Goal: Task Accomplishment & Management: Use online tool/utility

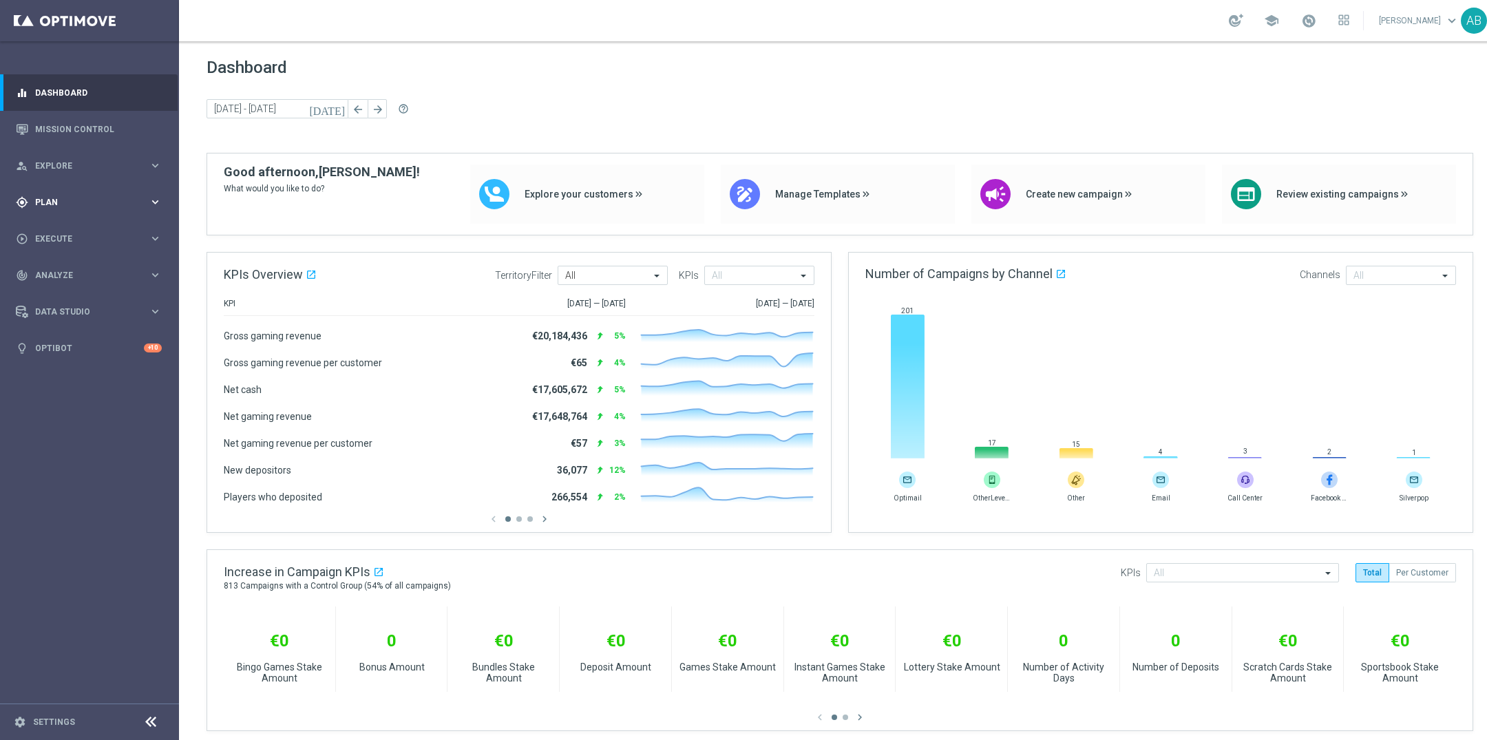
click at [40, 212] on div "gps_fixed Plan keyboard_arrow_right" at bounding box center [89, 202] width 178 height 36
click at [66, 279] on accordion "Templates keyboard_arrow_right Optimail OptiMobile In-App OptiMobile Push Embed…" at bounding box center [107, 272] width 142 height 21
click at [59, 270] on span "Templates" at bounding box center [85, 272] width 98 height 8
click at [59, 294] on link "Optimail" at bounding box center [93, 292] width 101 height 11
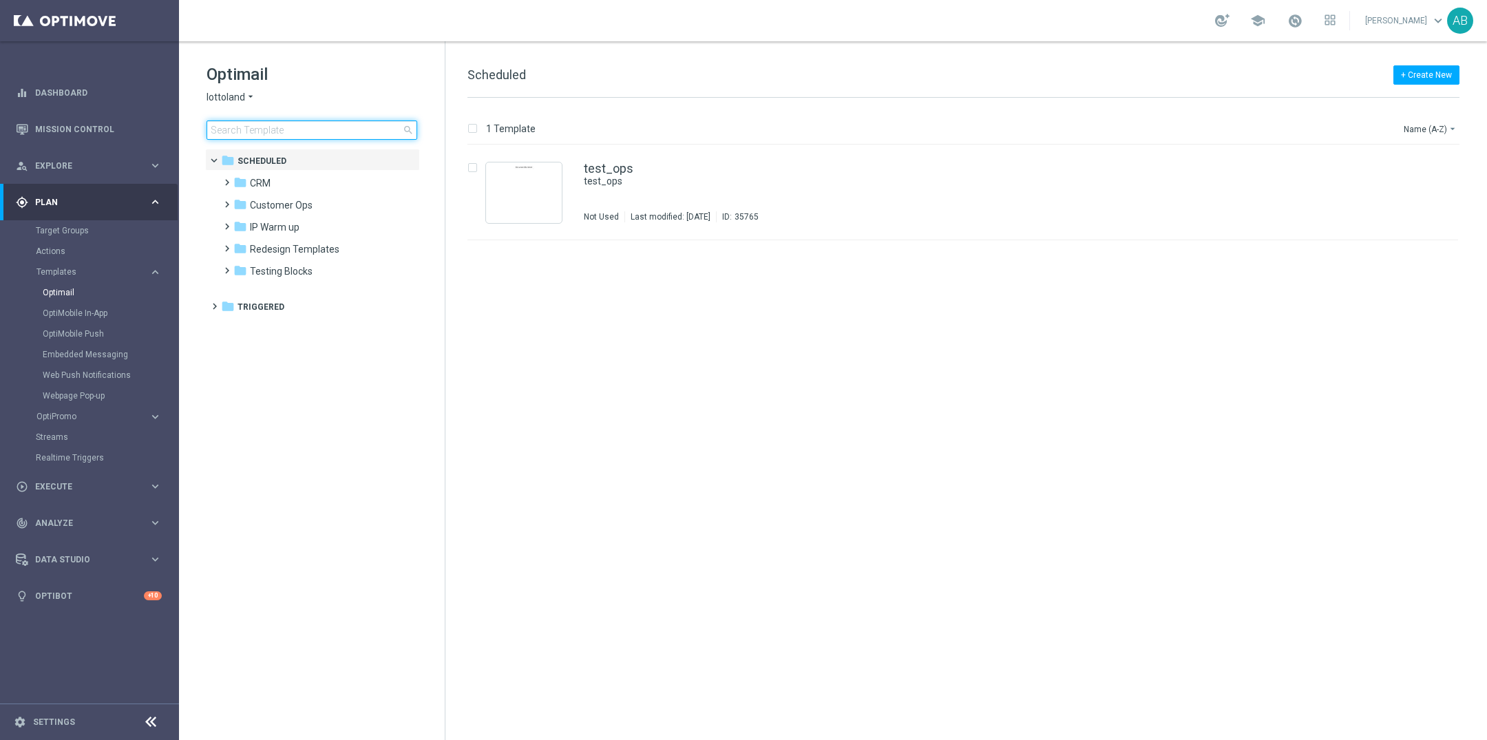
click at [290, 137] on input at bounding box center [312, 129] width 211 height 19
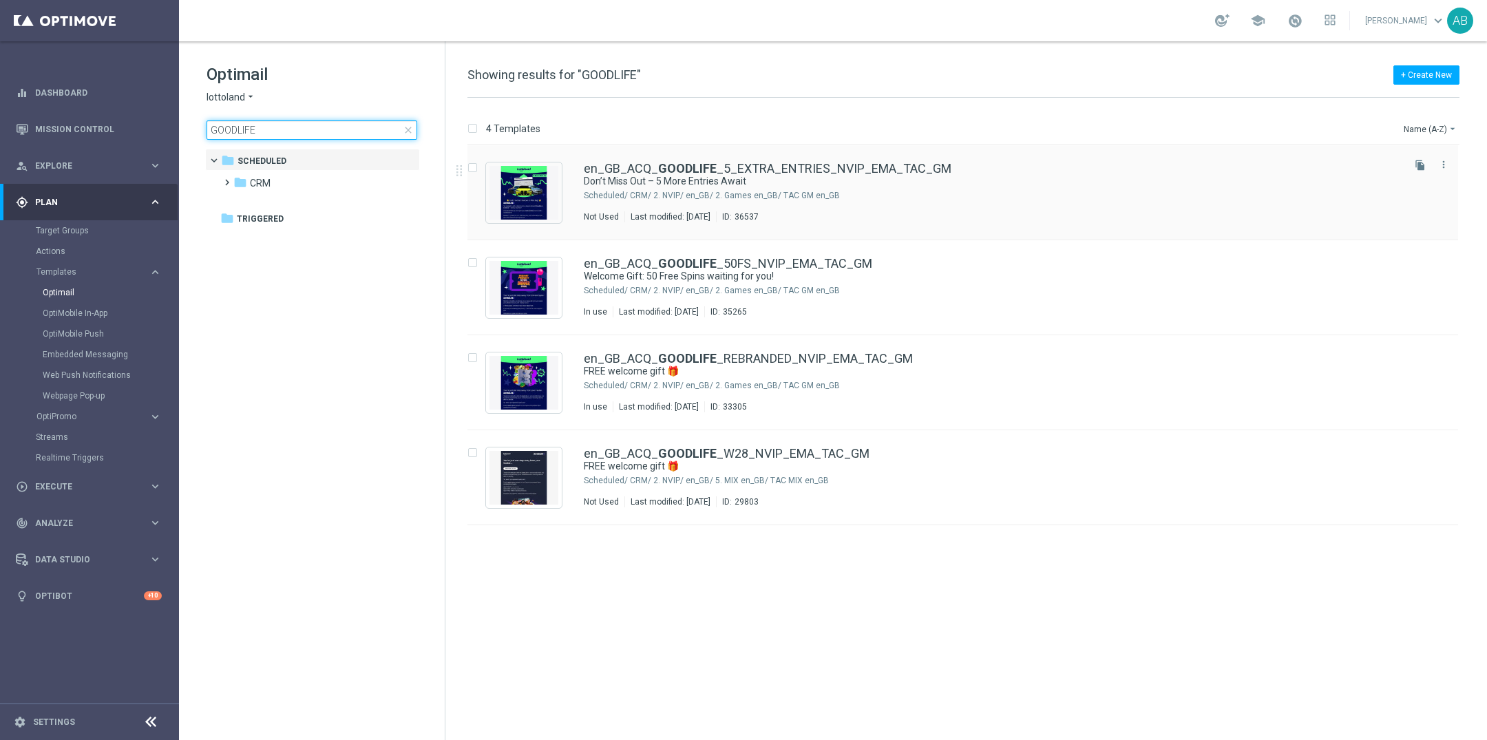
type input "GOODLIFE"
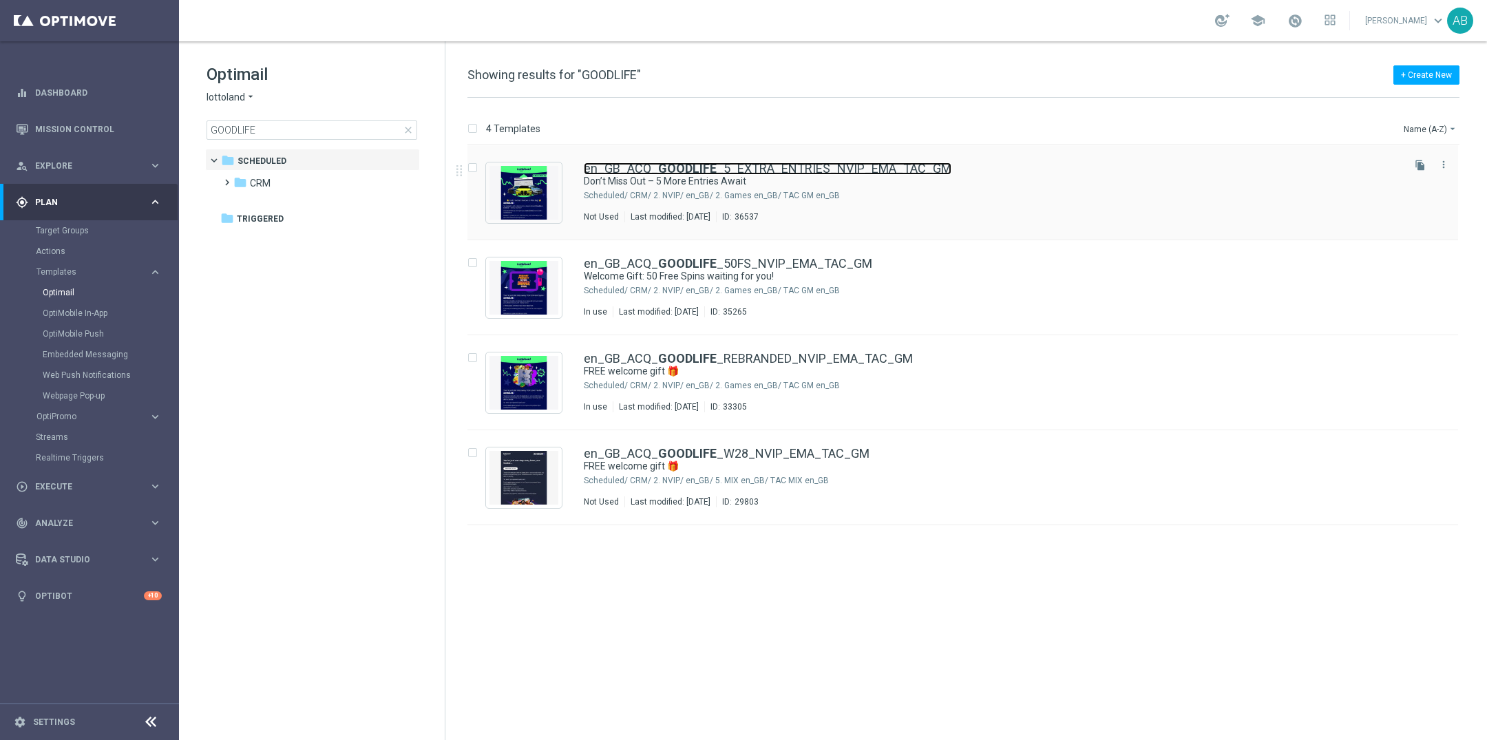
click at [744, 163] on link "en_GB_ACQ_ GOODLIFE _5_EXTRA_ENTRIES_NVIP_EMA_TAC_GM" at bounding box center [768, 168] width 368 height 12
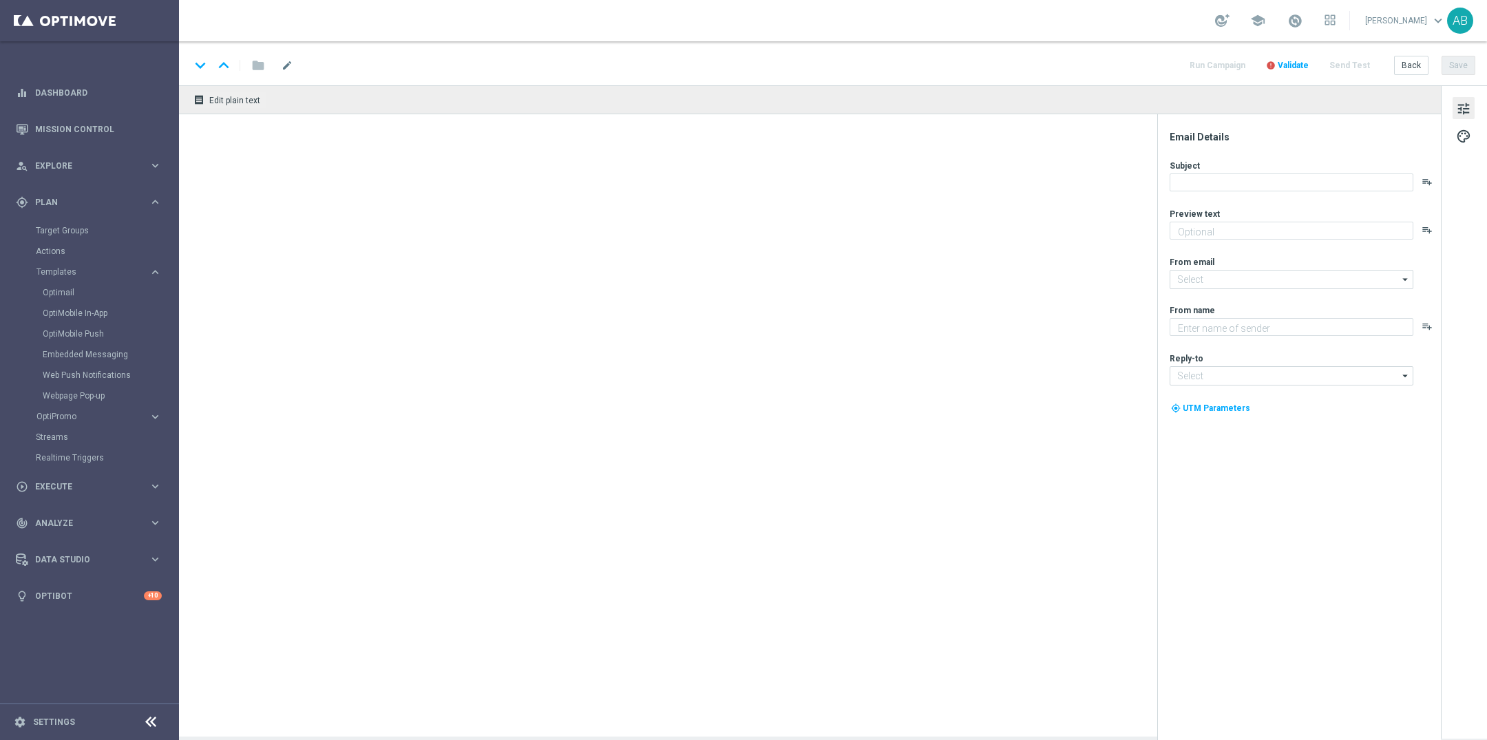
type textarea "Secure your extra entries and get even closer to that dream prize"
type textarea "Lottoland"
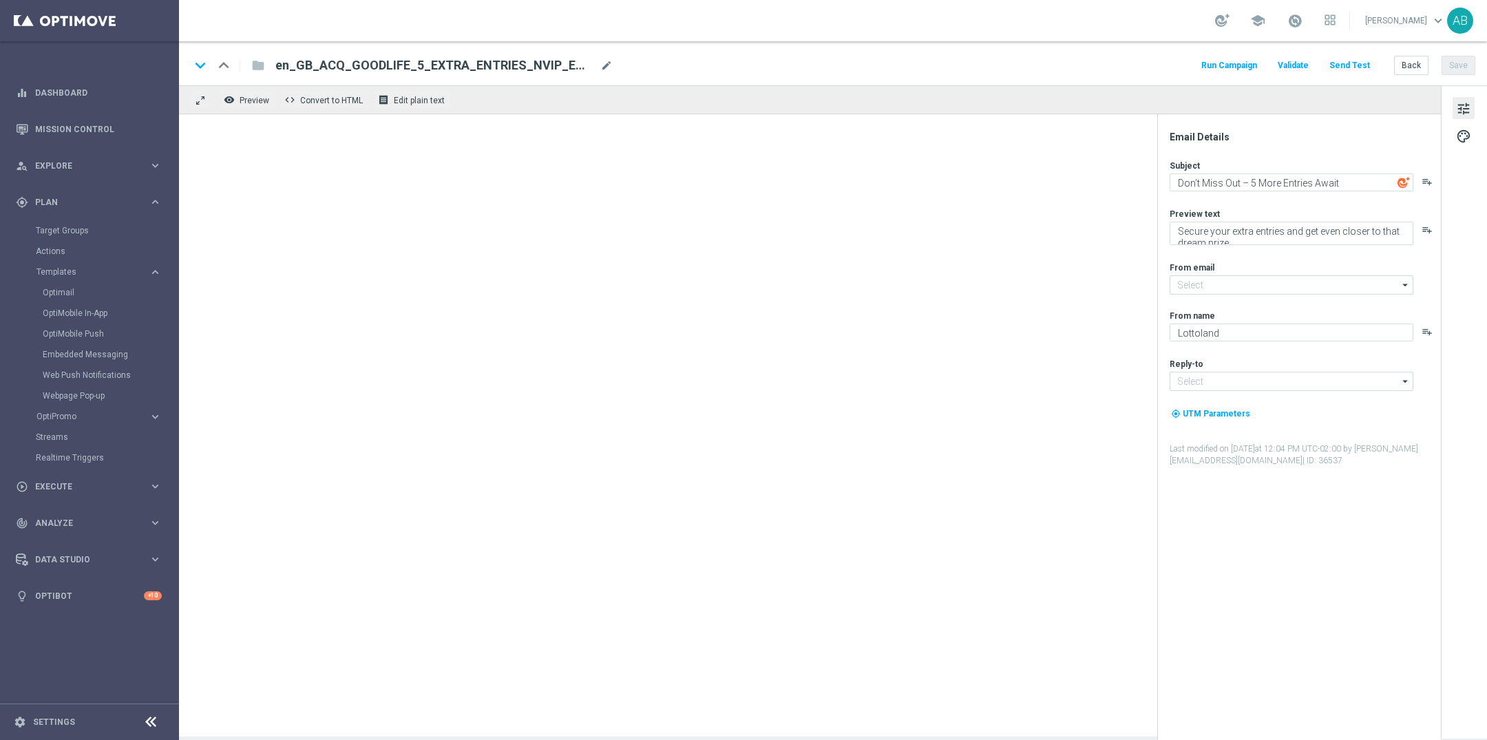
type input "[EMAIL_ADDRESS][DOMAIN_NAME]"
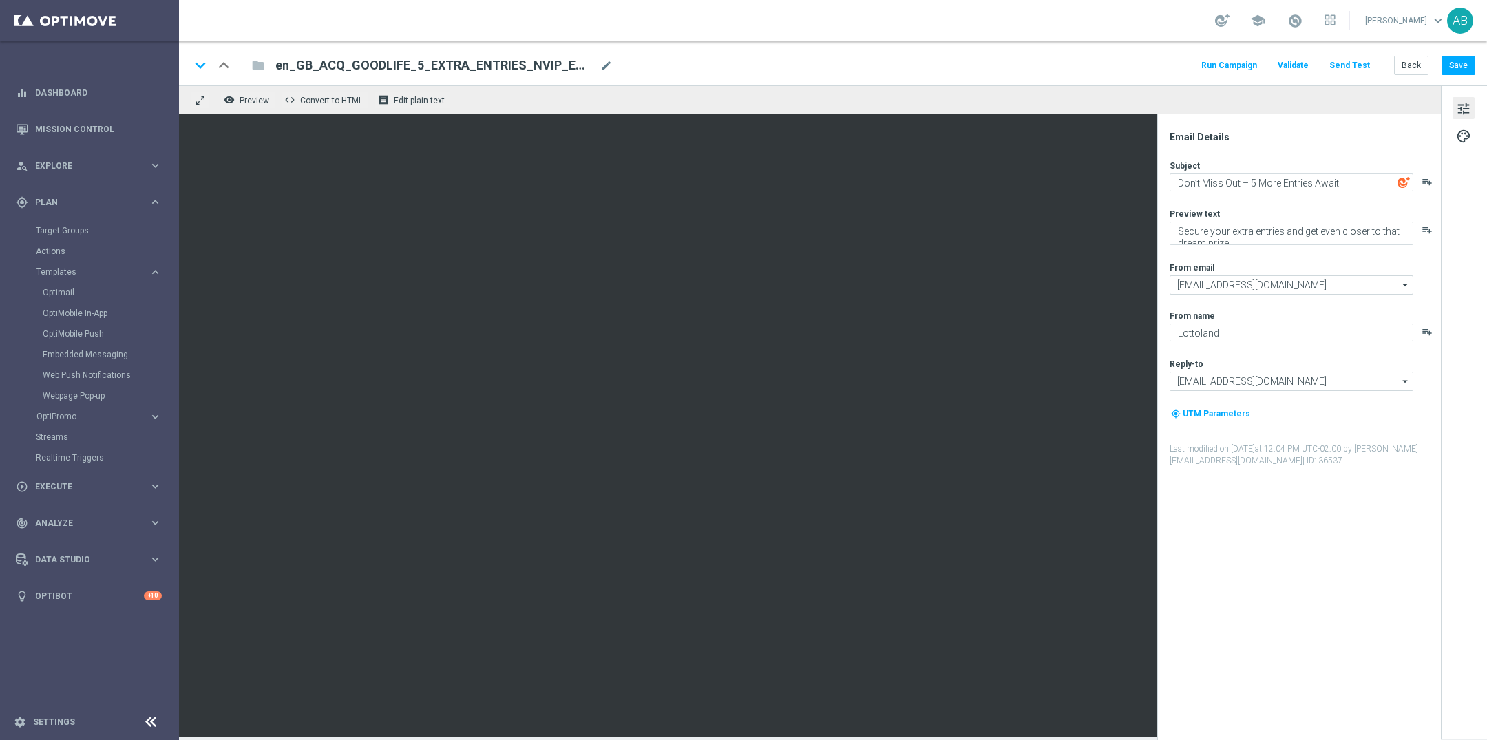
click at [1290, 669] on div "Email Details Subject Don’t Miss Out – 5 More Entries Await playlist_add Previe…" at bounding box center [1303, 435] width 274 height 609
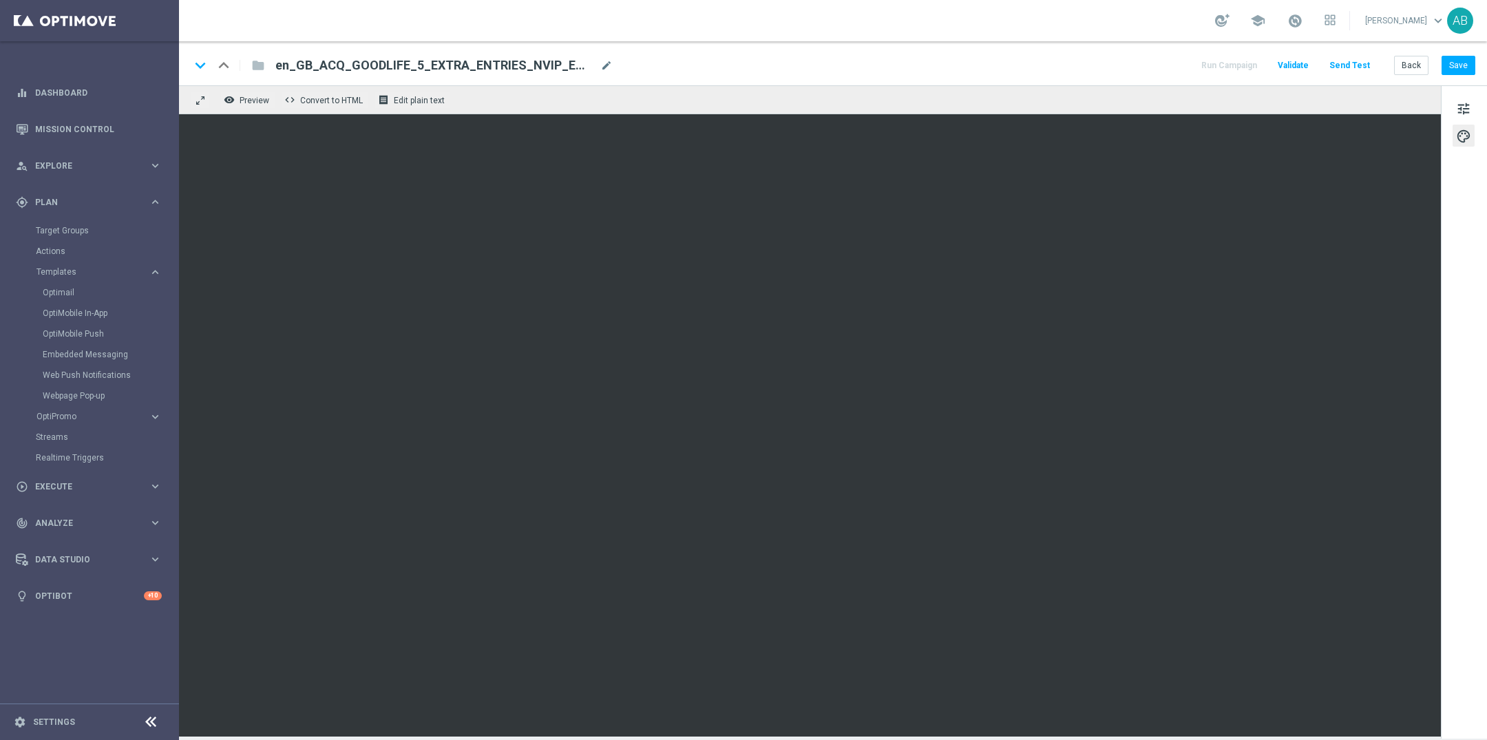
click at [1166, 63] on div "keyboard_arrow_down keyboard_arrow_up folder en_GB_ACQ_GOODLIFE_5_EXTRA_ENTRIES…" at bounding box center [833, 65] width 1286 height 18
click at [201, 67] on icon "keyboard_arrow_down" at bounding box center [200, 65] width 21 height 21
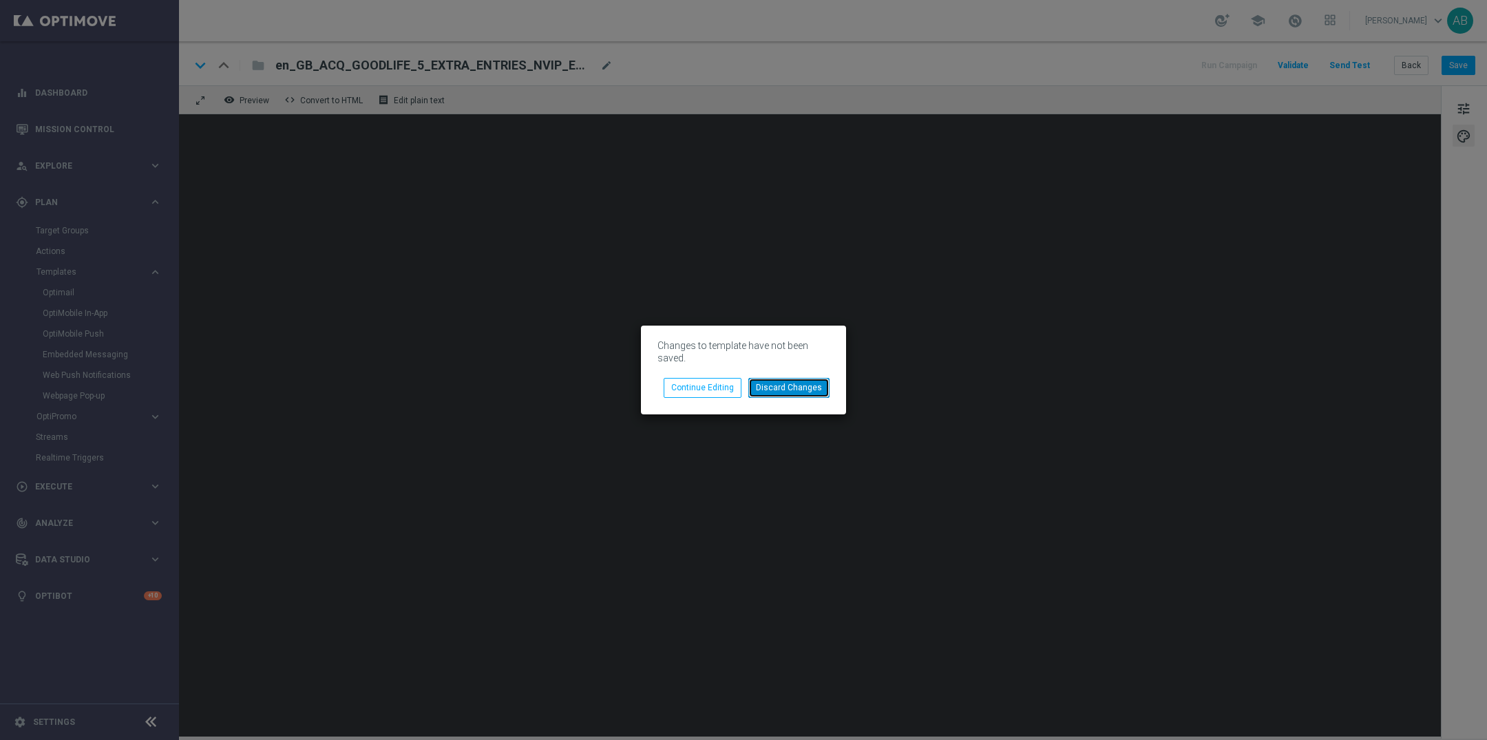
click at [811, 381] on button "Discard Changes" at bounding box center [788, 387] width 81 height 19
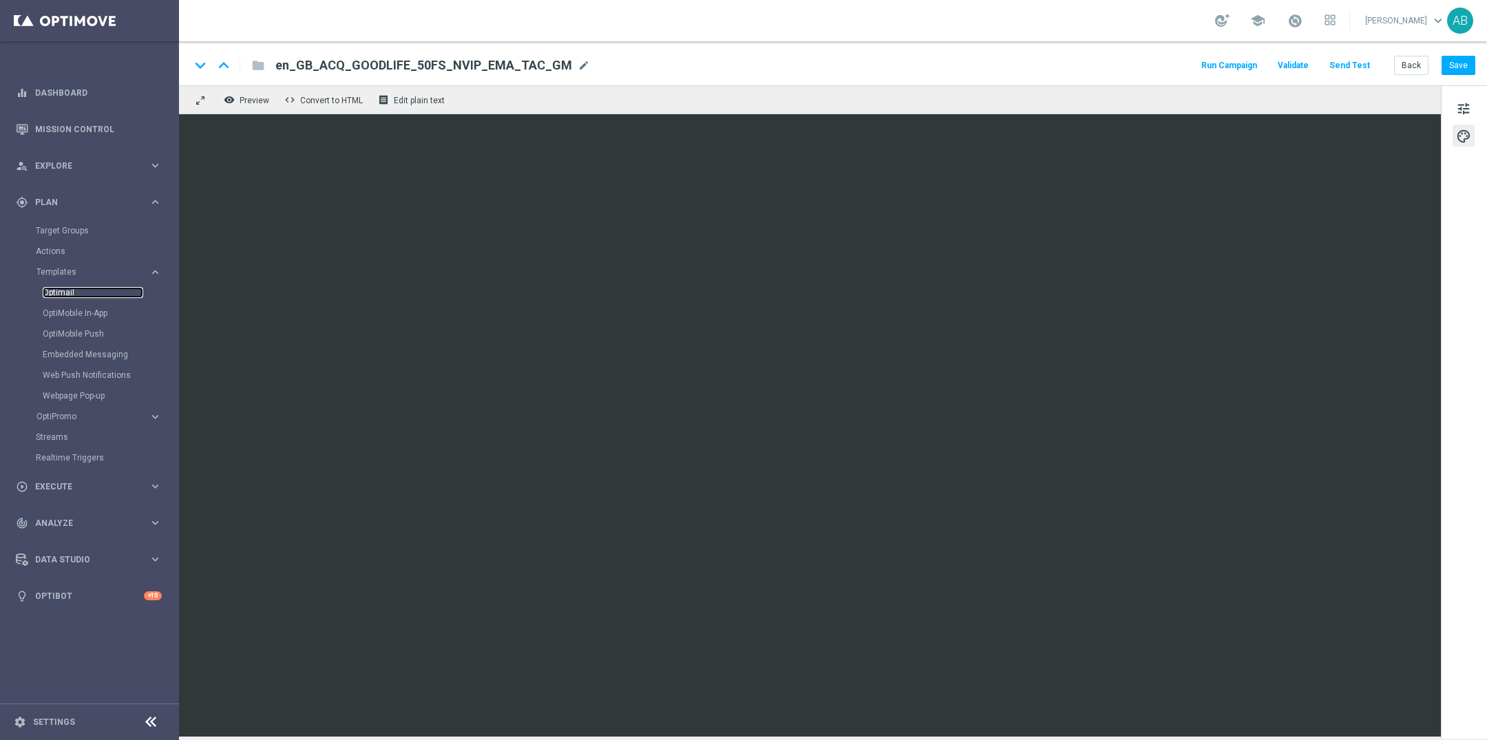
click at [67, 291] on link "Optimail" at bounding box center [93, 292] width 101 height 11
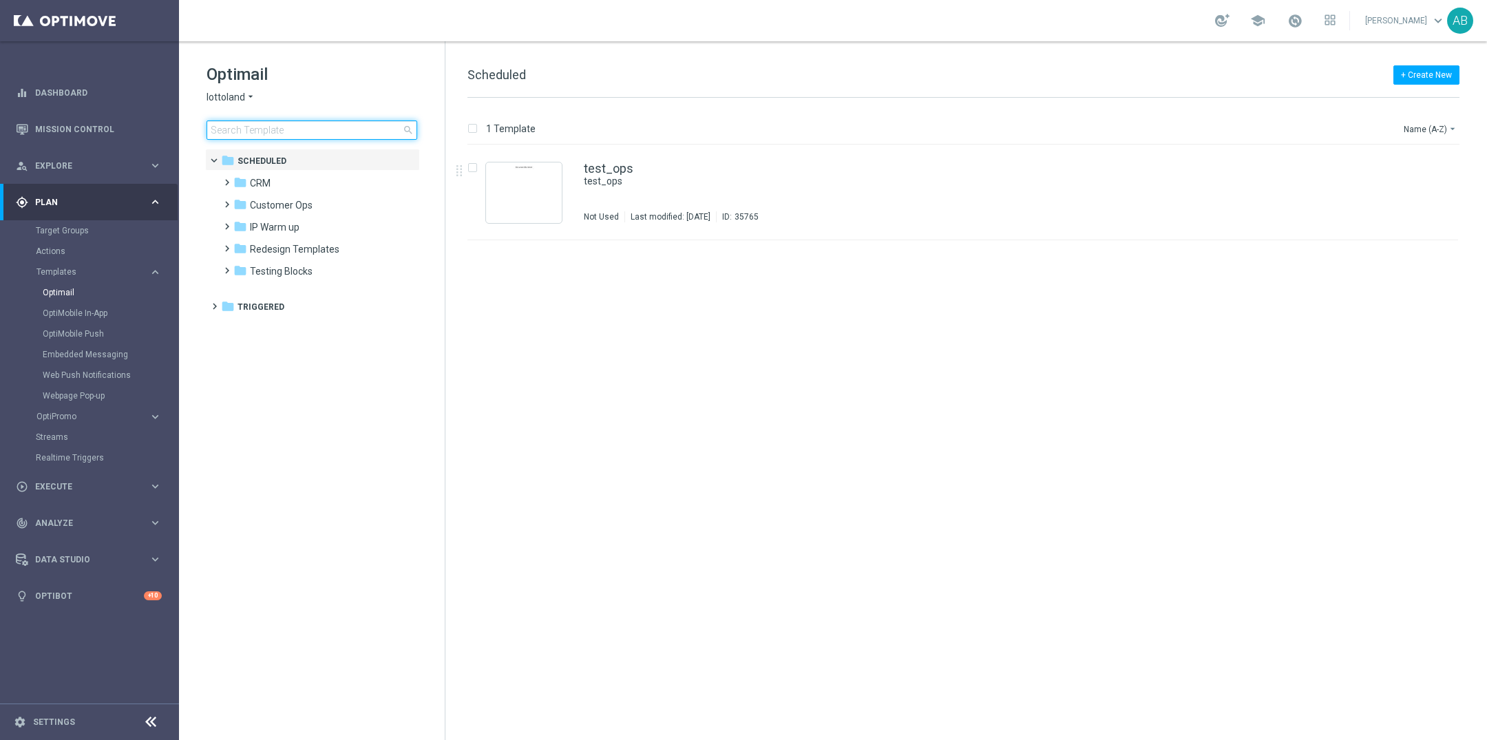
click at [243, 132] on input at bounding box center [312, 129] width 211 height 19
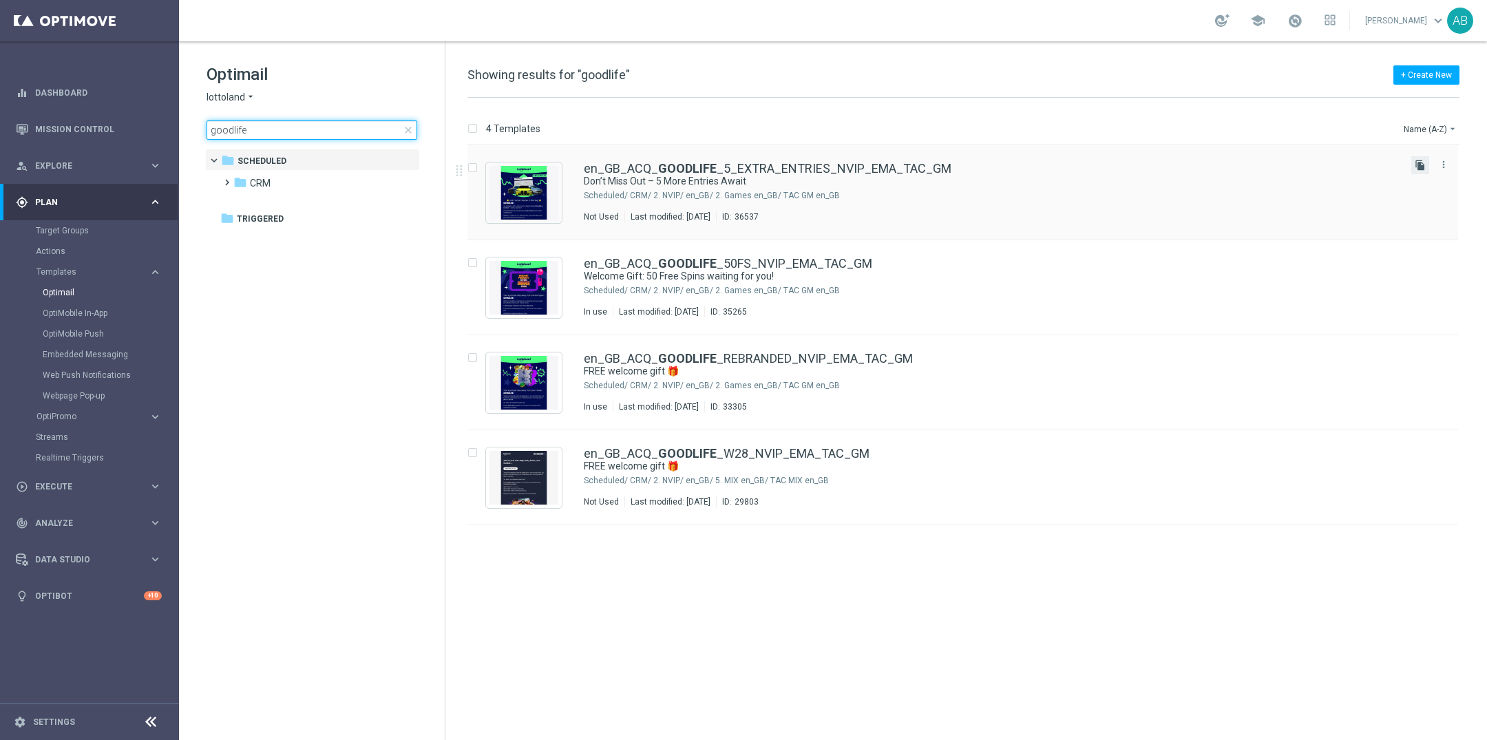
type input "goodlife"
click at [1424, 163] on icon "file_copy" at bounding box center [1420, 165] width 11 height 11
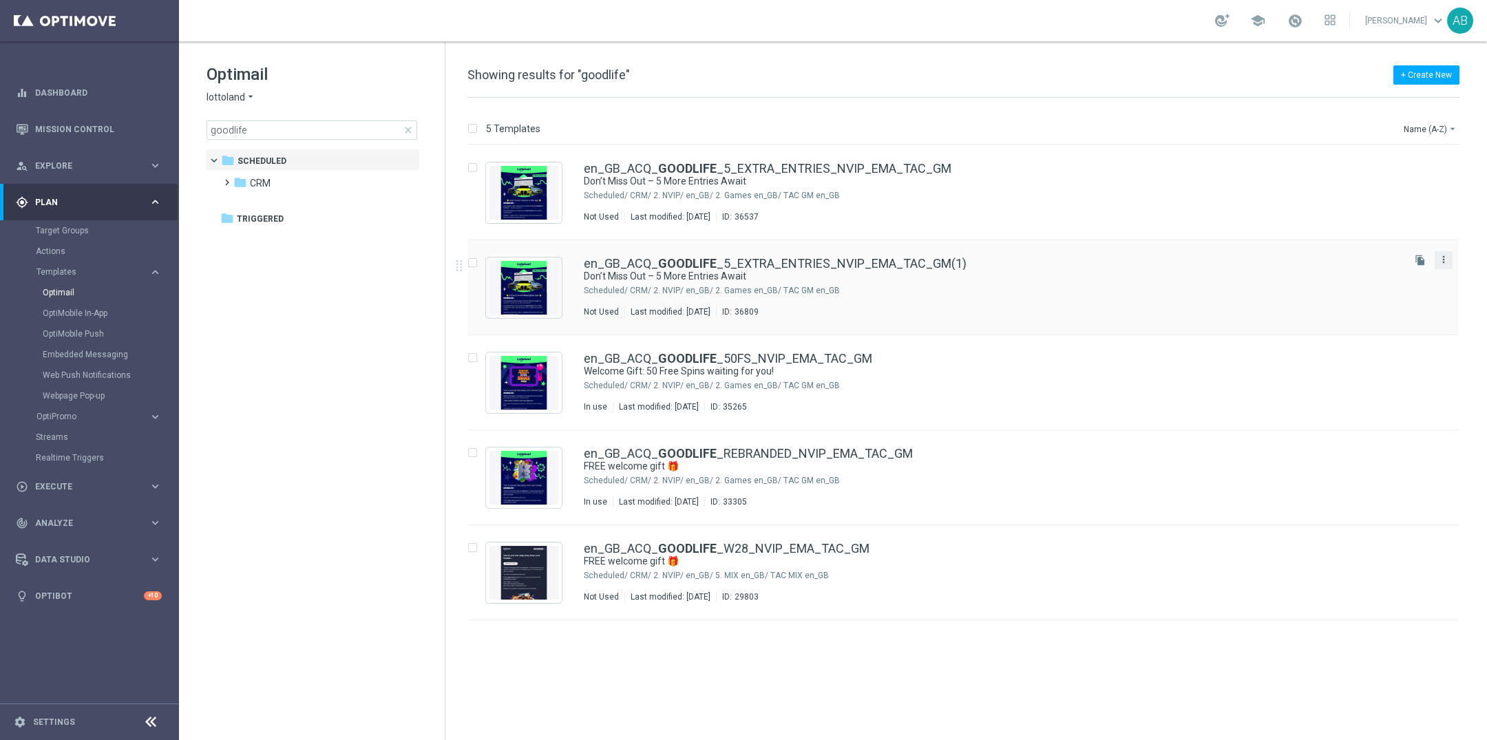
click at [1445, 262] on icon "more_vert" at bounding box center [1443, 259] width 11 height 11
click at [922, 265] on link "en_GB_ACQ_ GOODLIFE _5_EXTRA_ENTRIES_NVIP_EMA_TAC_GM(1)" at bounding box center [775, 264] width 383 height 12
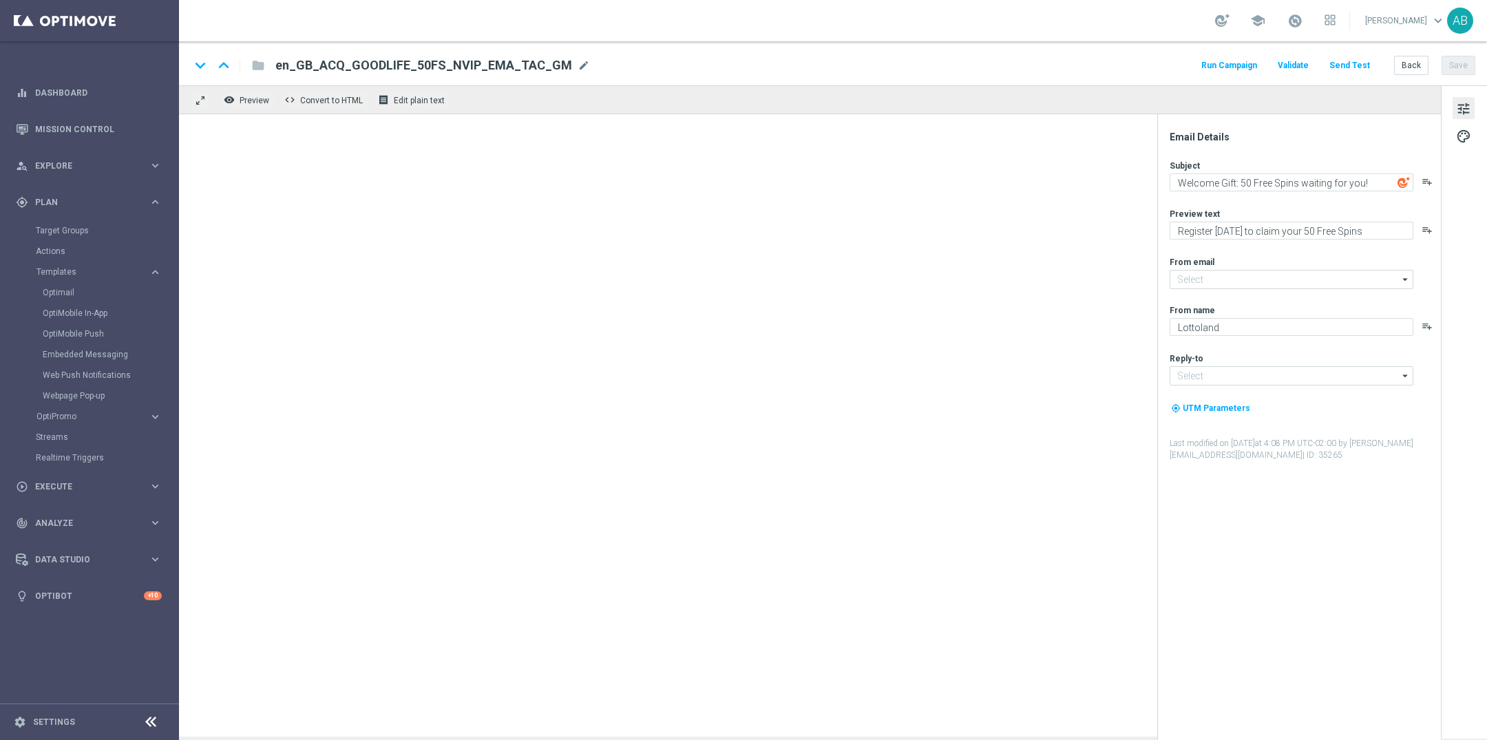
type input "[EMAIL_ADDRESS][DOMAIN_NAME]"
type input "en_GB_ACQ_GOODLIFE_5_EXTRA_ENTRIES_NVIP_EMA_TAC_GM(1)"
type textarea "Don’t Miss Out – 5 More Entries Await"
type textarea "Secure your extra entries and get even closer to that dream prize"
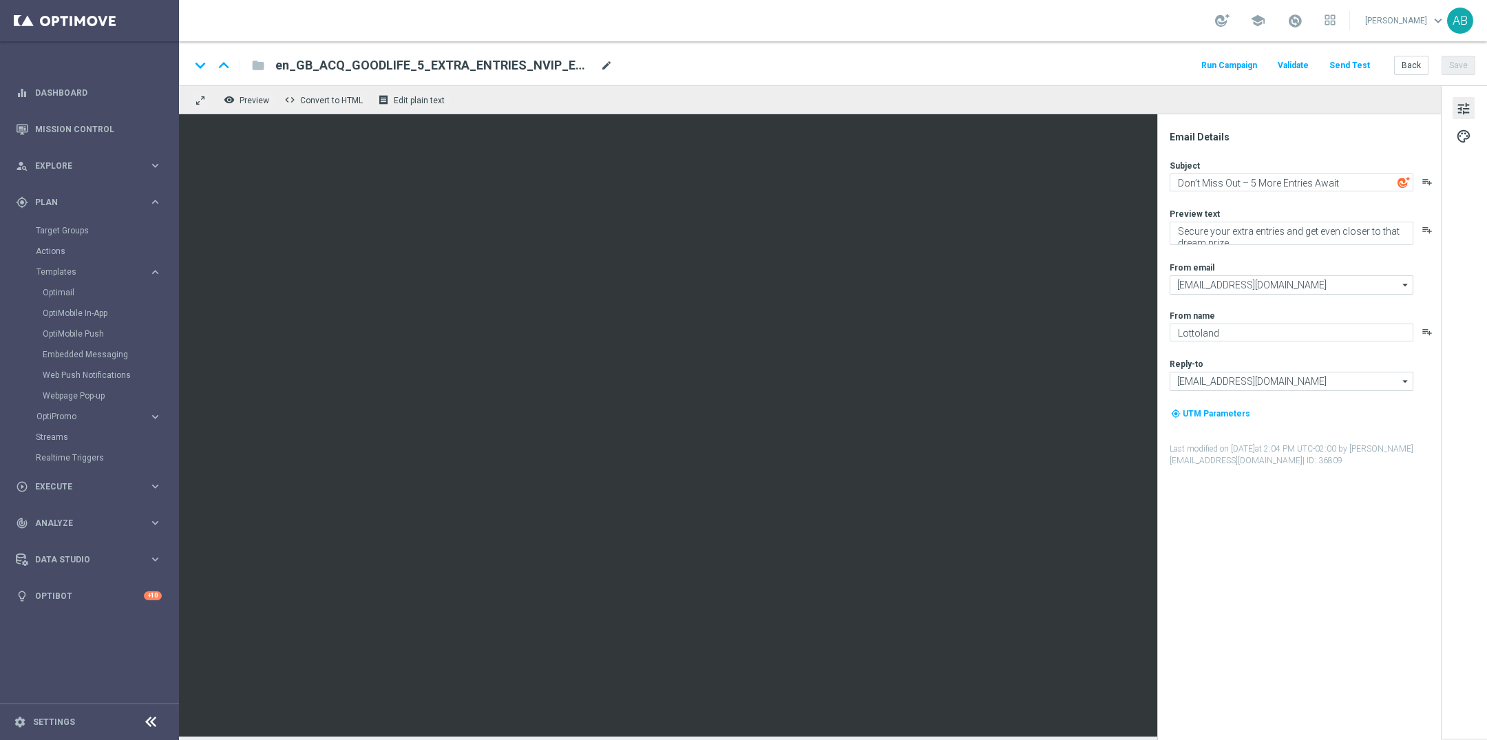
click at [603, 59] on span "mode_edit" at bounding box center [606, 65] width 12 height 12
type input "en_GB_ACQ_GOODLIFE_5_EXTRA_ENTRIES_NVIP_EMA_TAC_GM_V2"
click at [771, 55] on div "keyboard_arrow_down keyboard_arrow_up folder en_GB_ACQ_GOODLIFE_5_EXTRA_ENTRIES…" at bounding box center [833, 63] width 1308 height 44
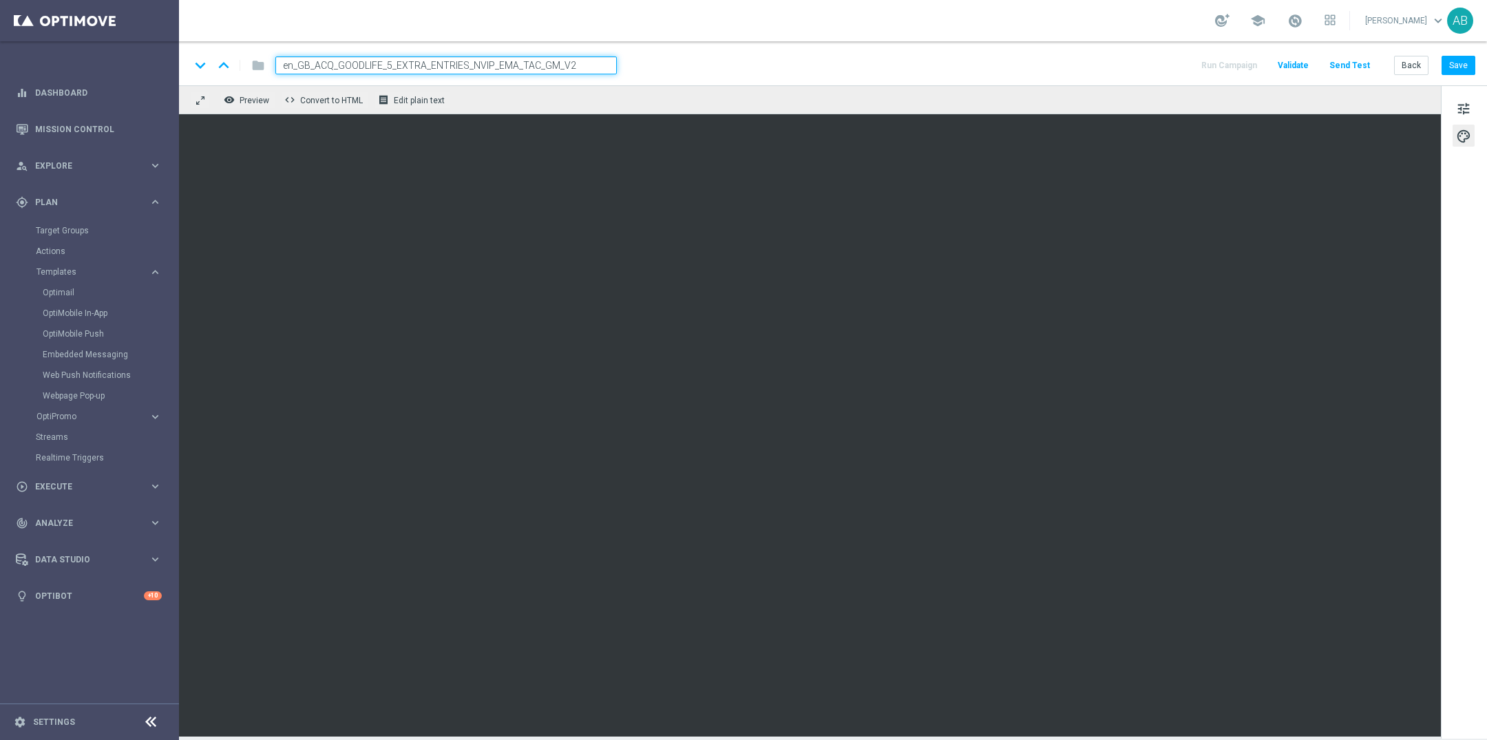
click at [1041, 65] on div "keyboard_arrow_down keyboard_arrow_up folder en_GB_ACQ_GOODLIFE_5_EXTRA_ENTRIES…" at bounding box center [833, 65] width 1286 height 18
click at [243, 97] on span "Preview" at bounding box center [255, 101] width 30 height 10
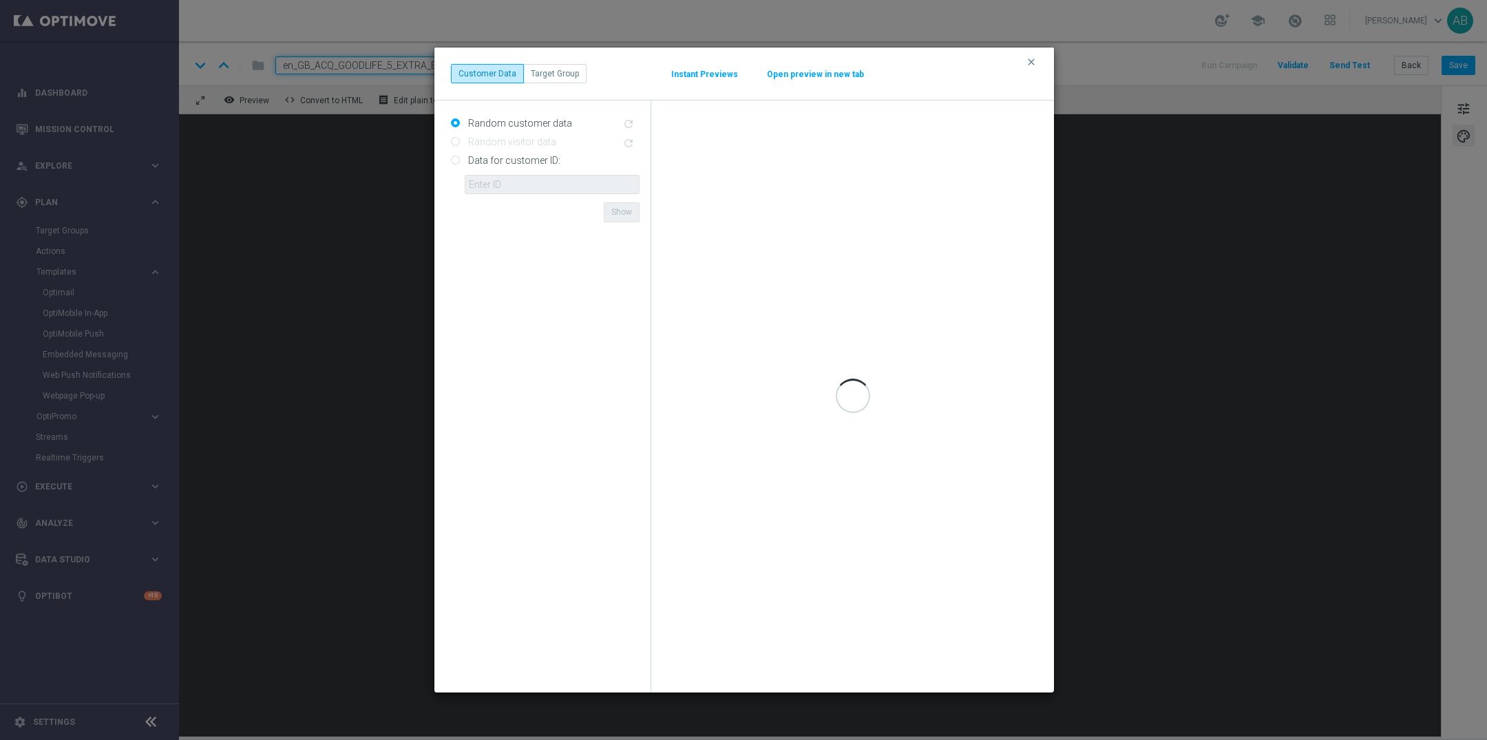
click at [806, 77] on button "Open preview in new tab" at bounding box center [815, 74] width 98 height 11
click at [1029, 61] on icon "clear" at bounding box center [1031, 61] width 11 height 11
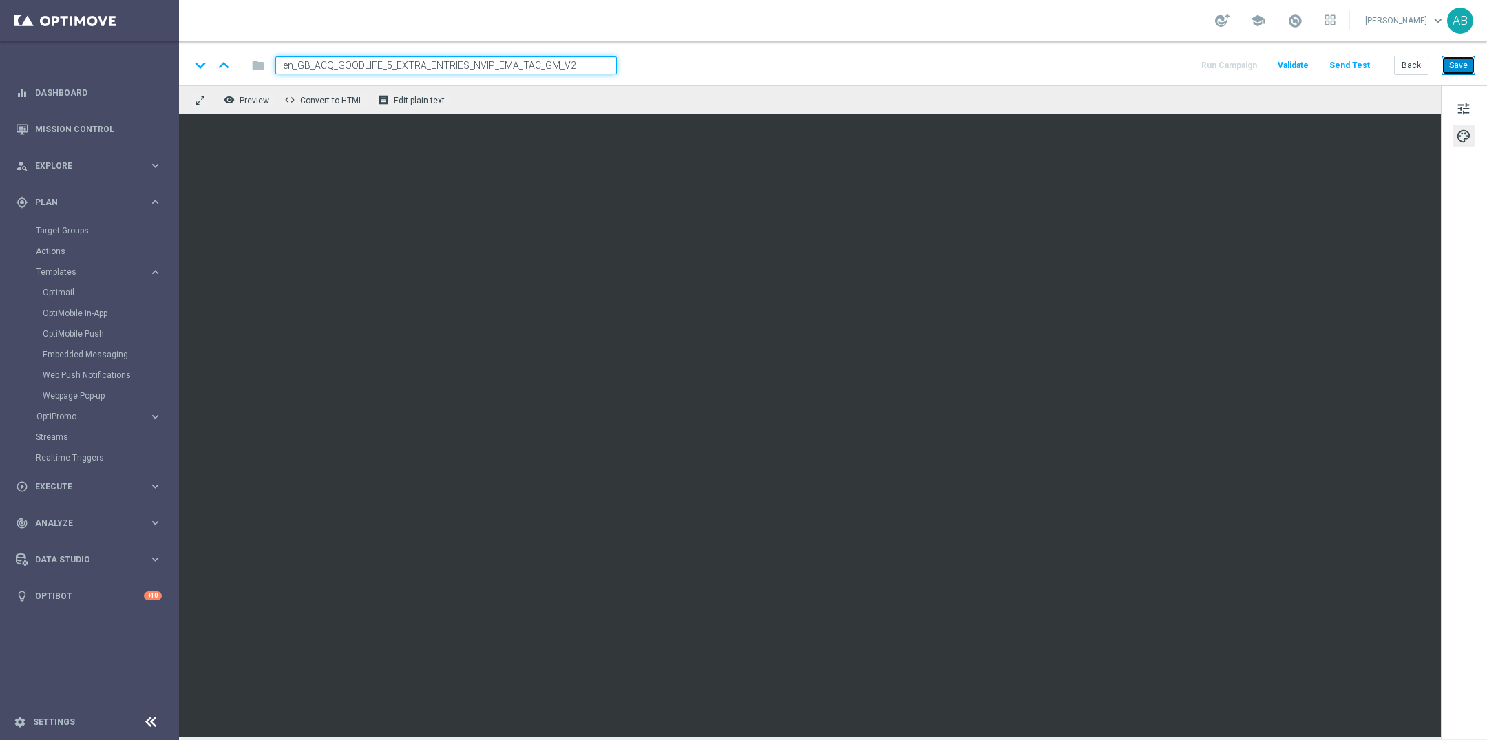
click at [1454, 57] on button "Save" at bounding box center [1459, 65] width 34 height 19
click at [247, 101] on span "Preview" at bounding box center [255, 101] width 30 height 10
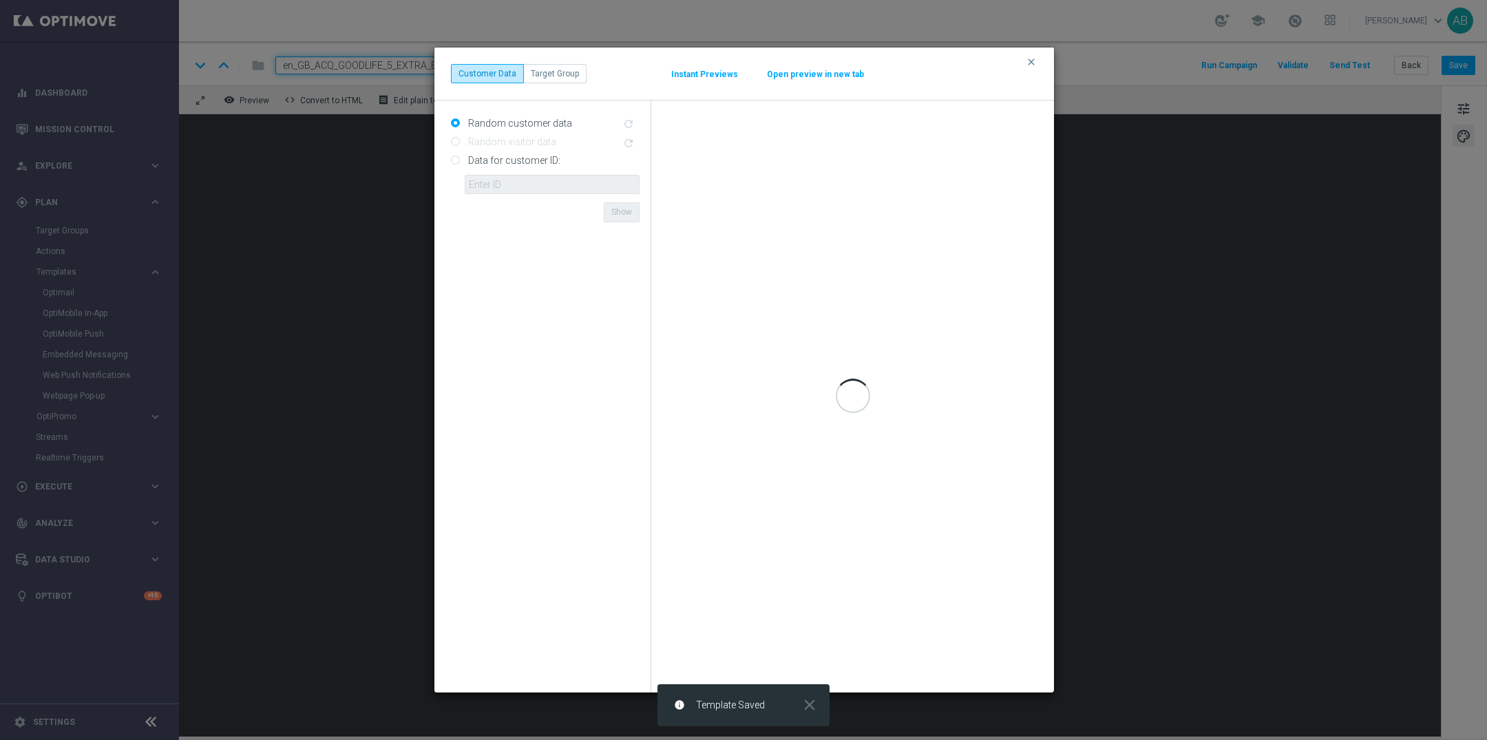
click at [825, 74] on button "Open preview in new tab" at bounding box center [815, 74] width 98 height 11
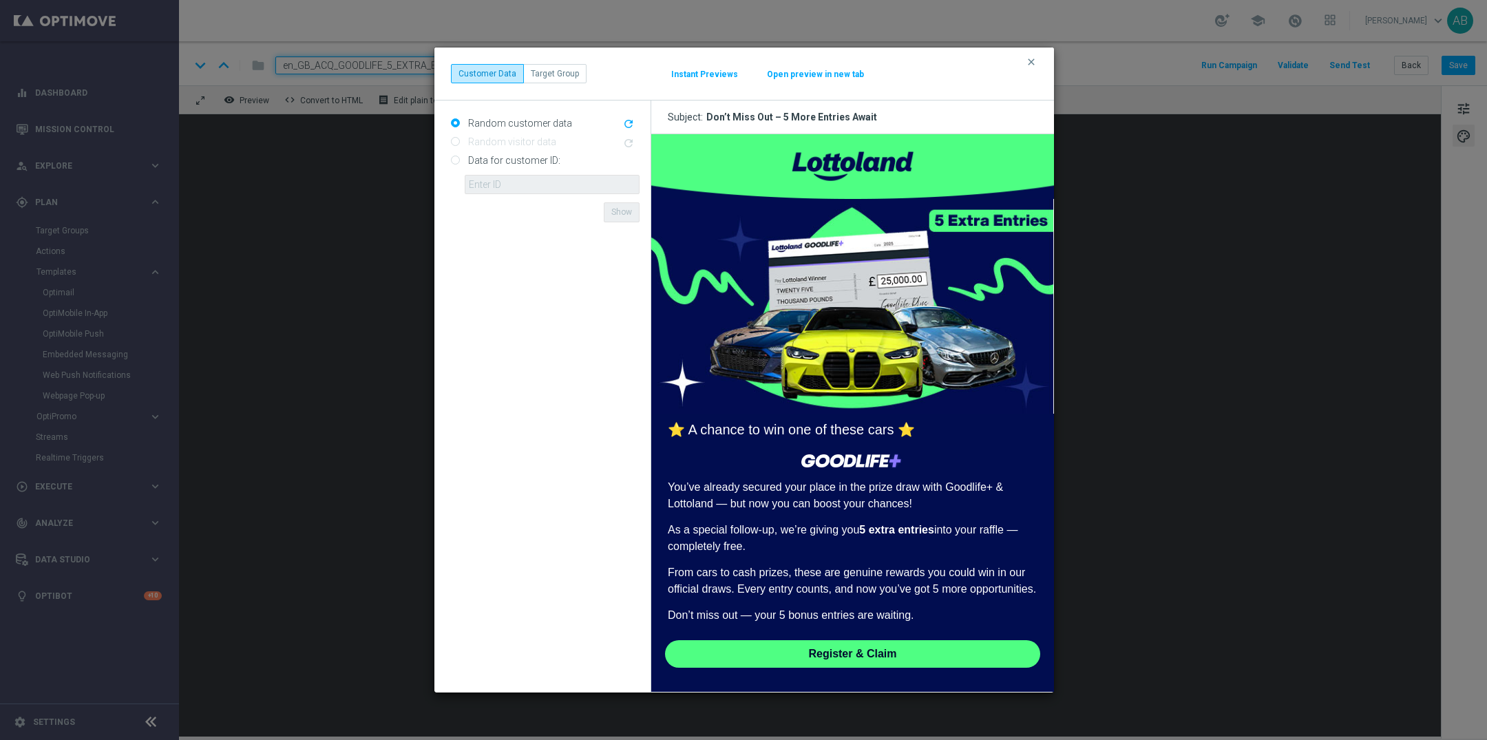
click at [1034, 53] on div "clear Customer Data Target Group Instant Previews Open preview in new tab" at bounding box center [744, 74] width 620 height 53
click at [1034, 56] on button "clear" at bounding box center [1033, 62] width 16 height 12
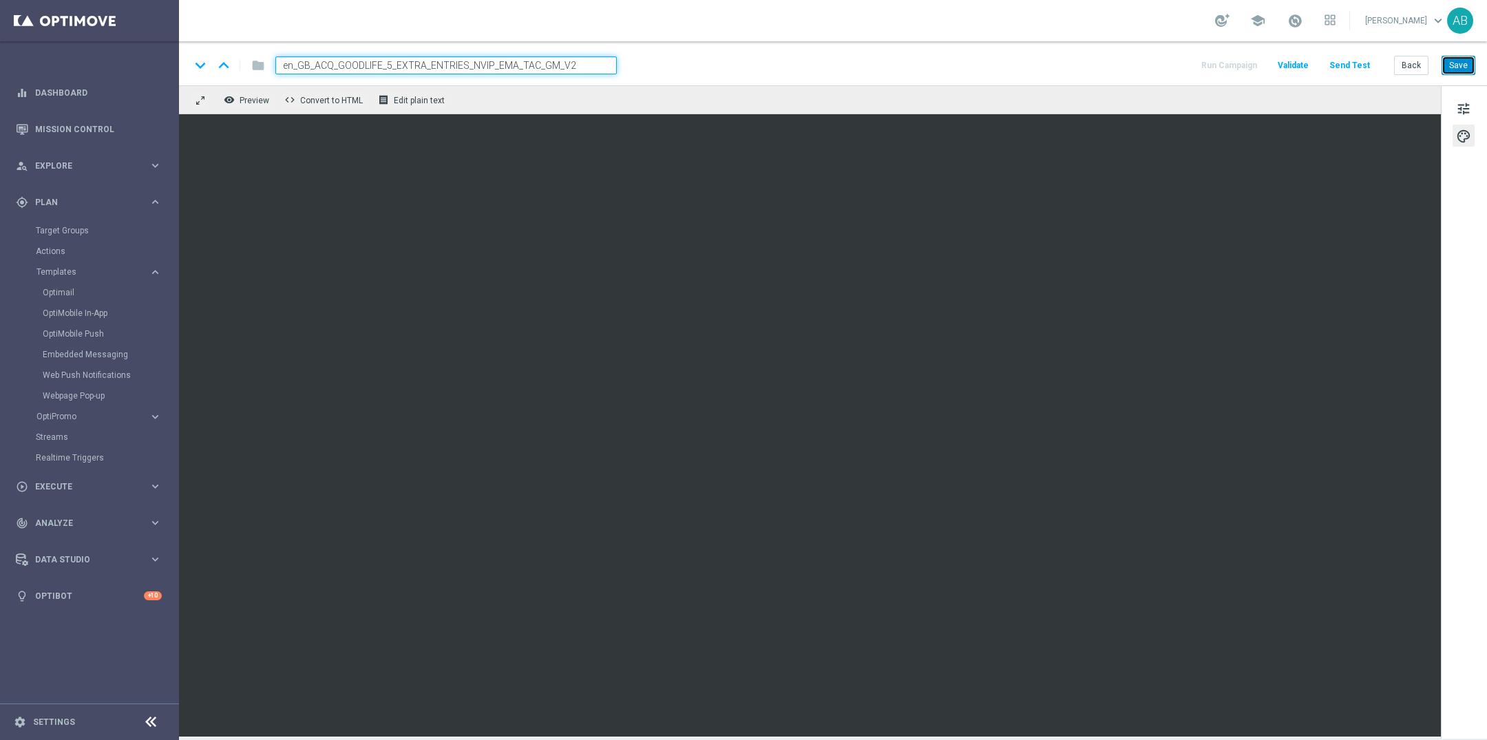
click at [1467, 65] on button "Save" at bounding box center [1459, 65] width 34 height 19
click at [260, 99] on span "Preview" at bounding box center [255, 101] width 30 height 10
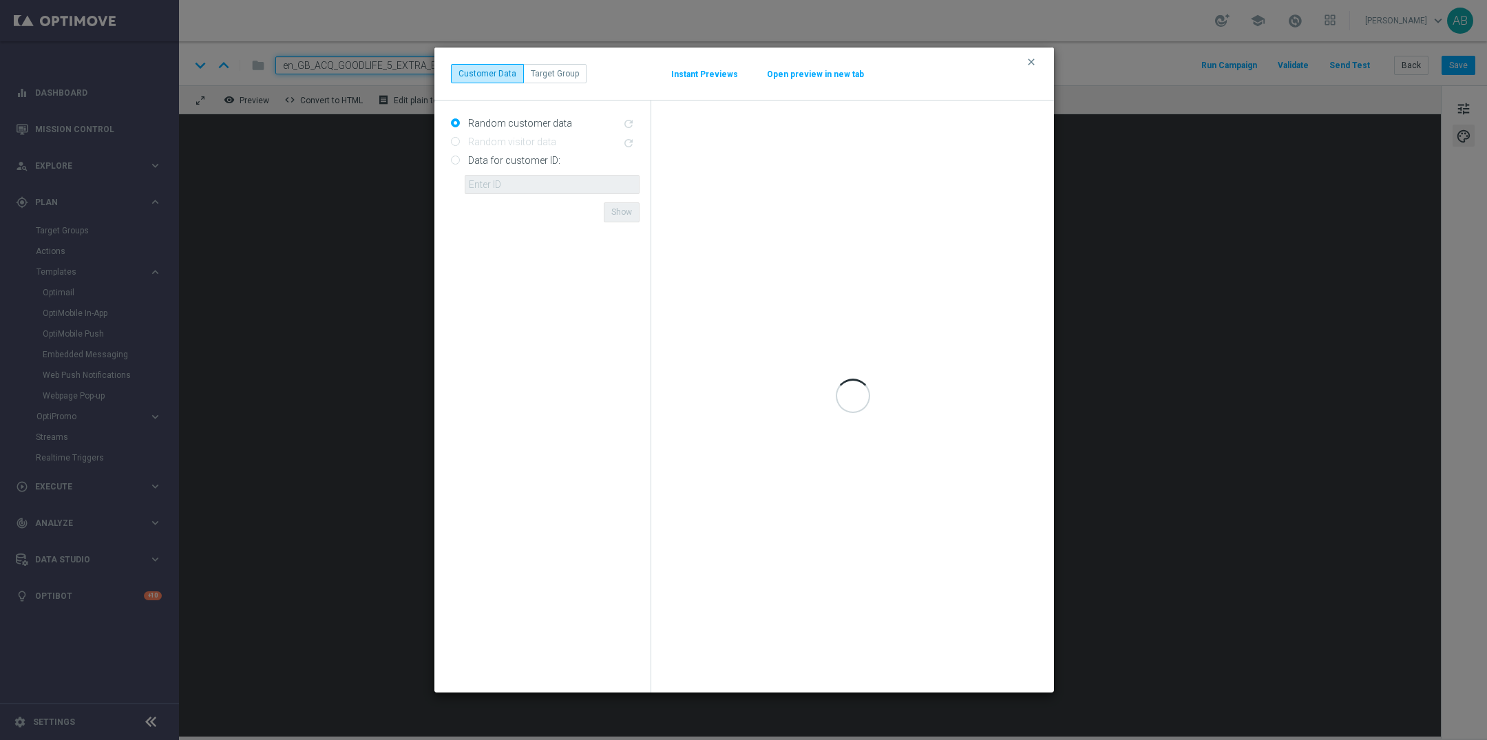
click at [809, 72] on button "Open preview in new tab" at bounding box center [815, 74] width 98 height 11
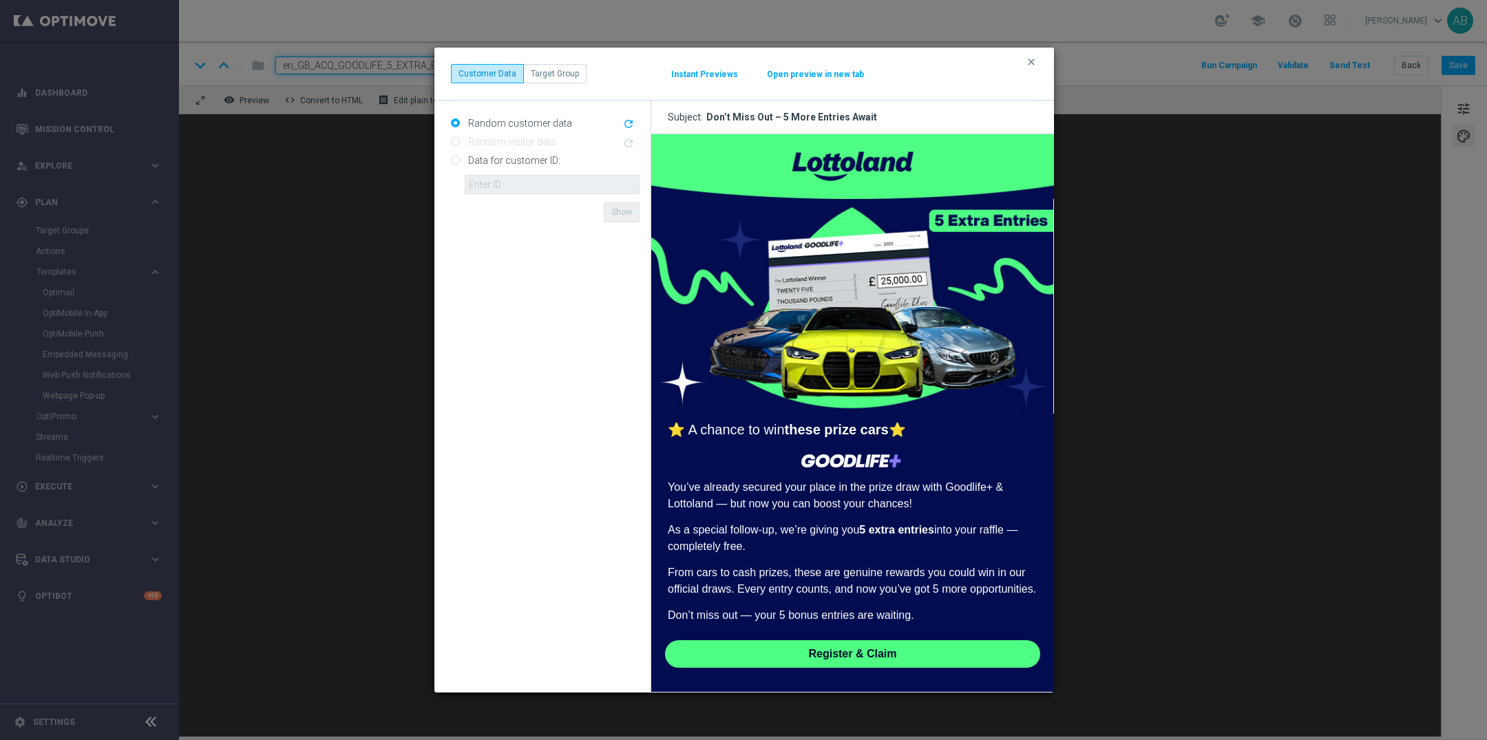
click at [1033, 54] on div "clear Customer Data Target Group Instant Previews Open preview in new tab" at bounding box center [744, 74] width 620 height 53
click at [1033, 61] on icon "clear" at bounding box center [1031, 61] width 11 height 11
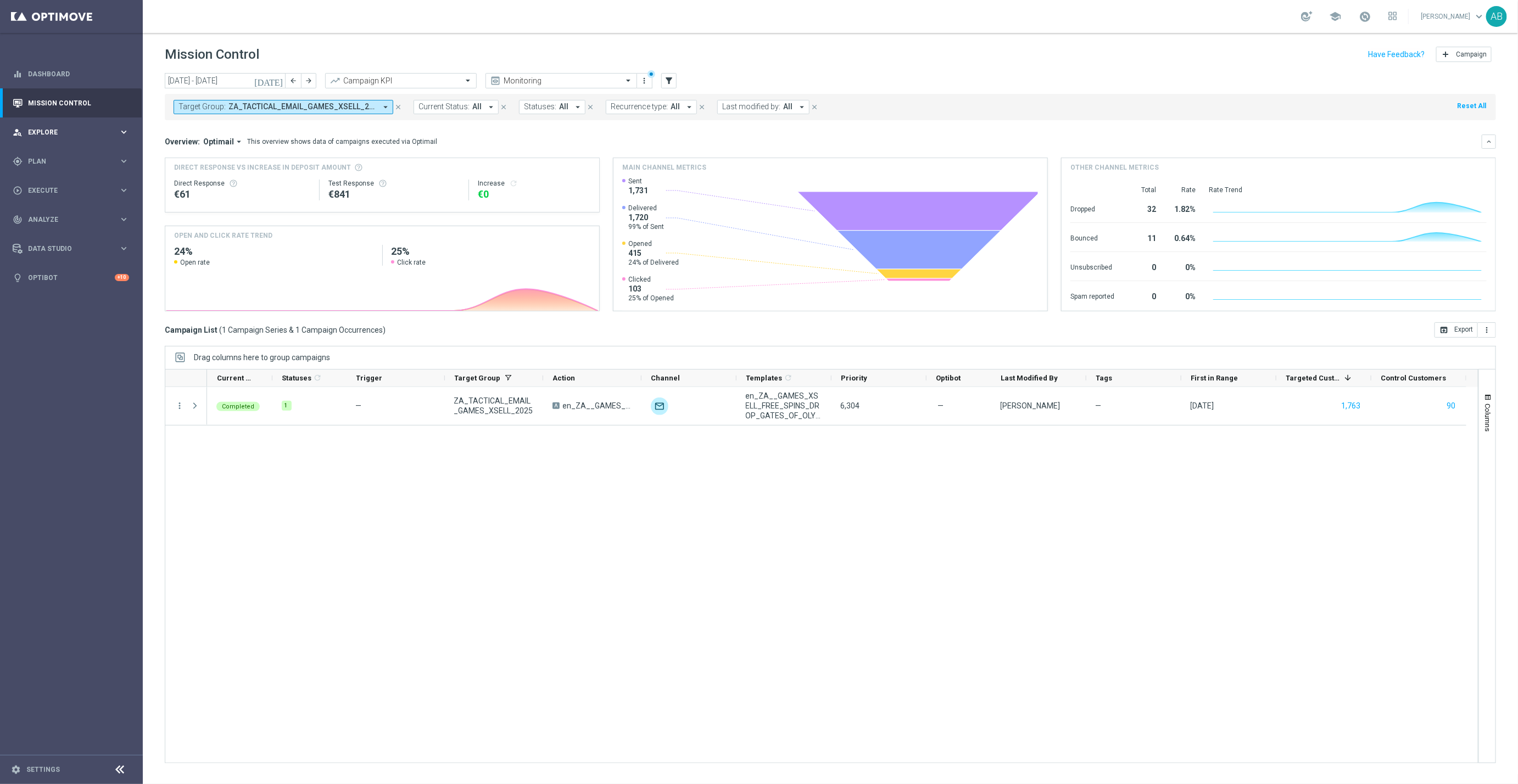
click at [45, 136] on div "person_search Explore" at bounding box center [65, 132] width 106 height 10
click at [53, 288] on div "gps_fixed Plan" at bounding box center [65, 293] width 106 height 10
click at [59, 217] on span "Templates" at bounding box center [68, 217] width 78 height 6
click at [55, 230] on link "Optimail" at bounding box center [74, 233] width 81 height 9
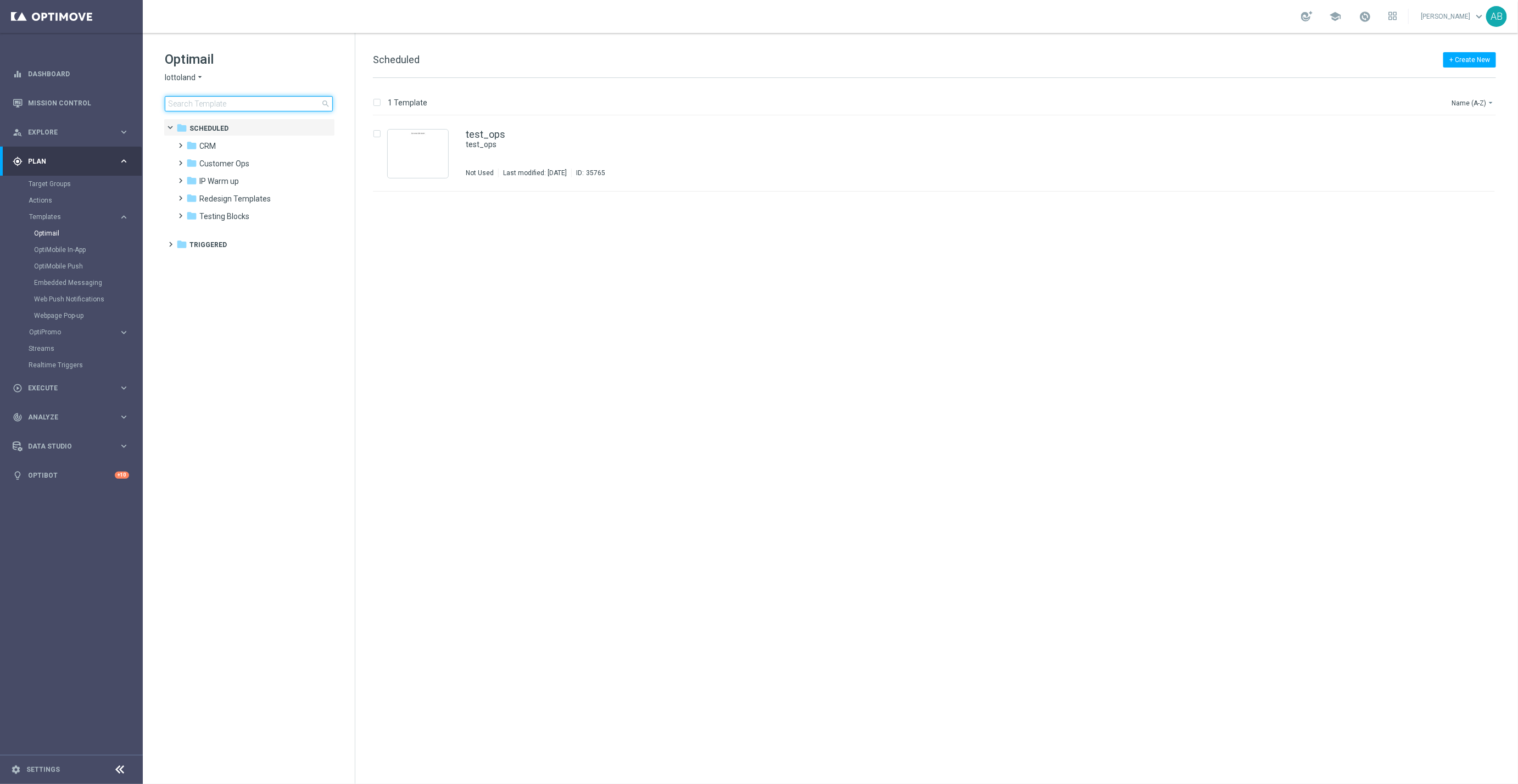
click at [199, 104] on input at bounding box center [249, 103] width 168 height 15
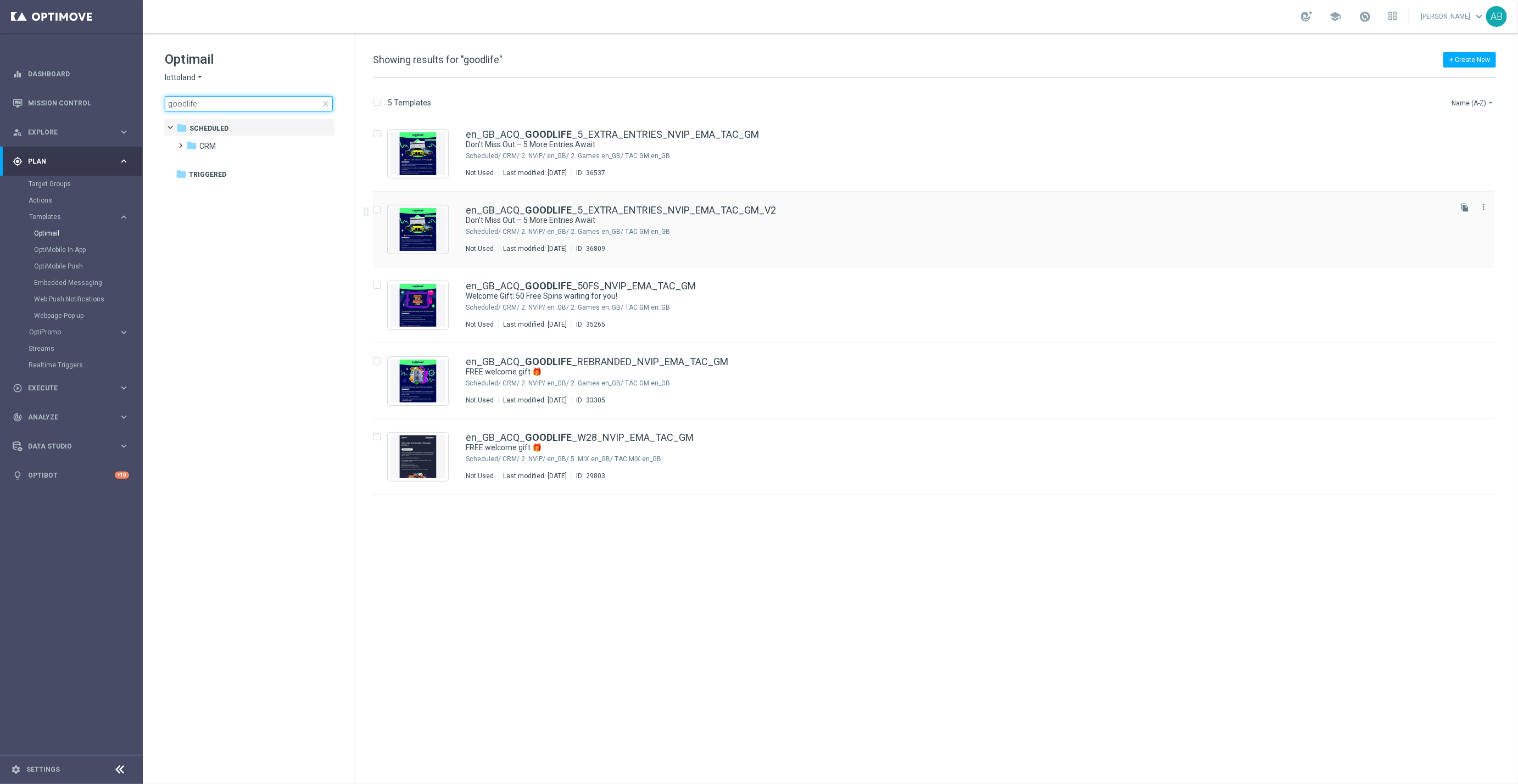
type input "goodlife"
click at [542, 209] on b "GOODLIFE" at bounding box center [548, 210] width 47 height 11
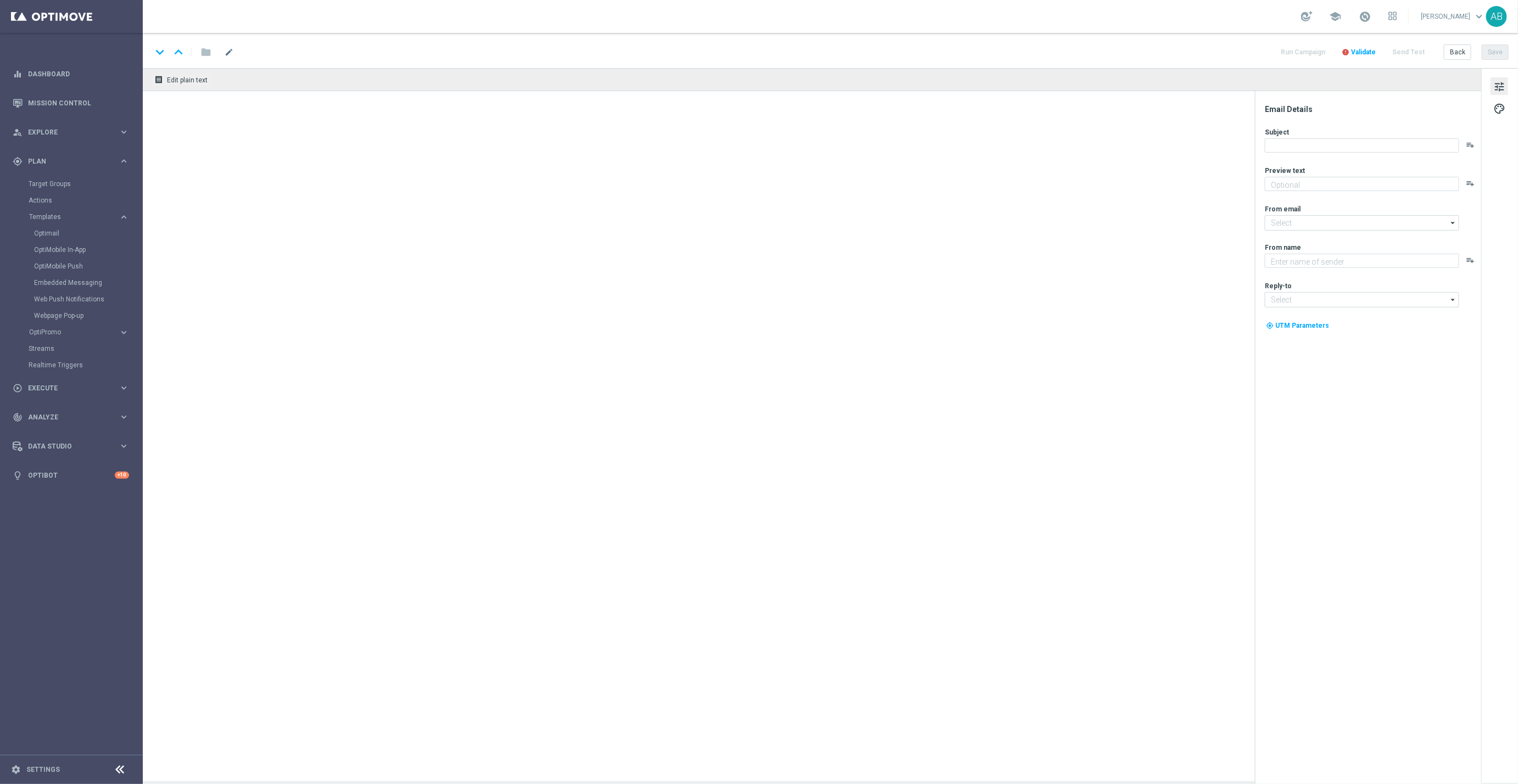
type textarea "Secure your extra entries and get even closer to that dream prize"
type input "[EMAIL_ADDRESS][DOMAIN_NAME]"
type textarea "Lottoland"
type input "[EMAIL_ADDRESS][DOMAIN_NAME]"
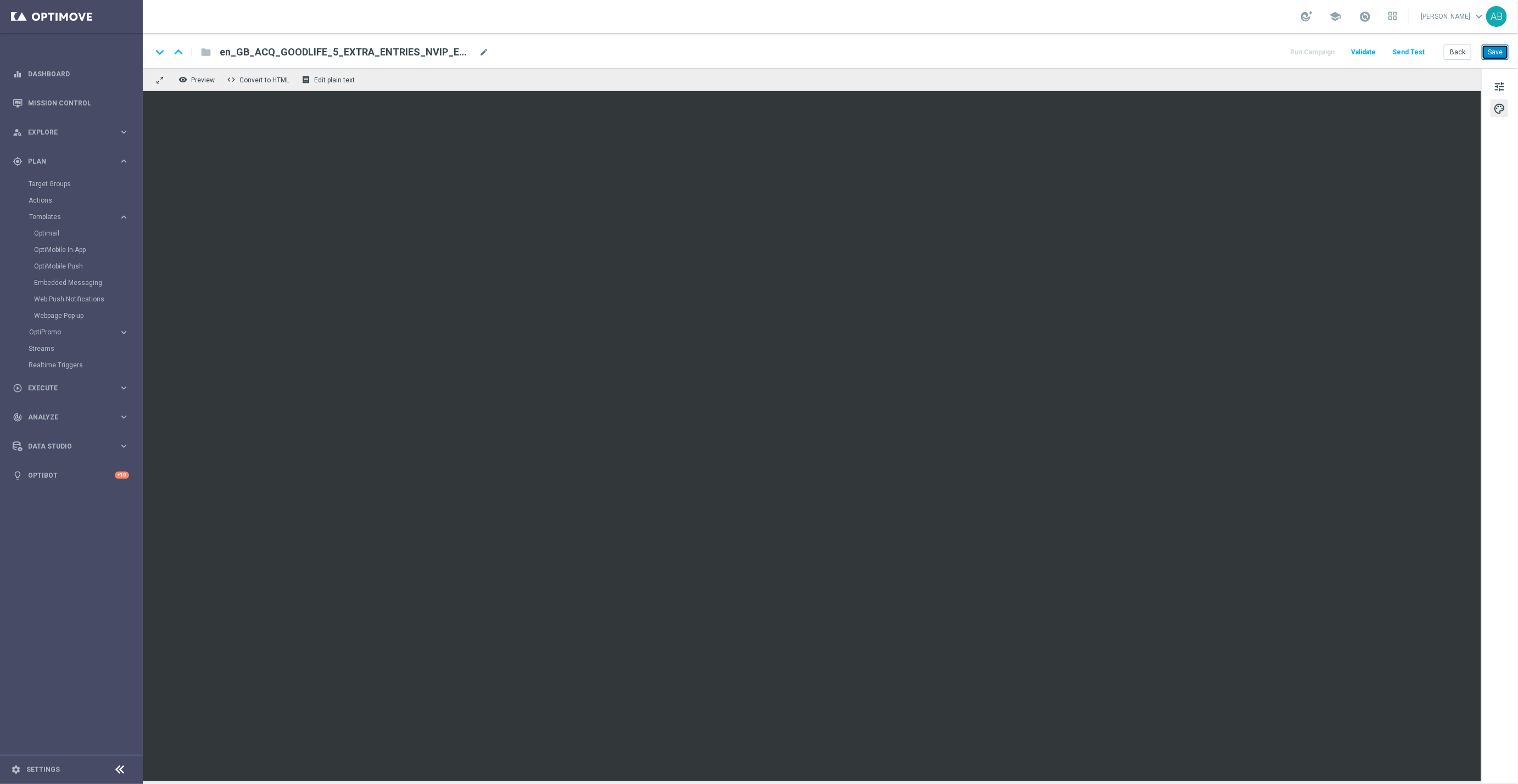
click at [1500, 49] on button "Save" at bounding box center [1496, 52] width 27 height 15
click at [207, 83] on span "Preview" at bounding box center [203, 81] width 24 height 8
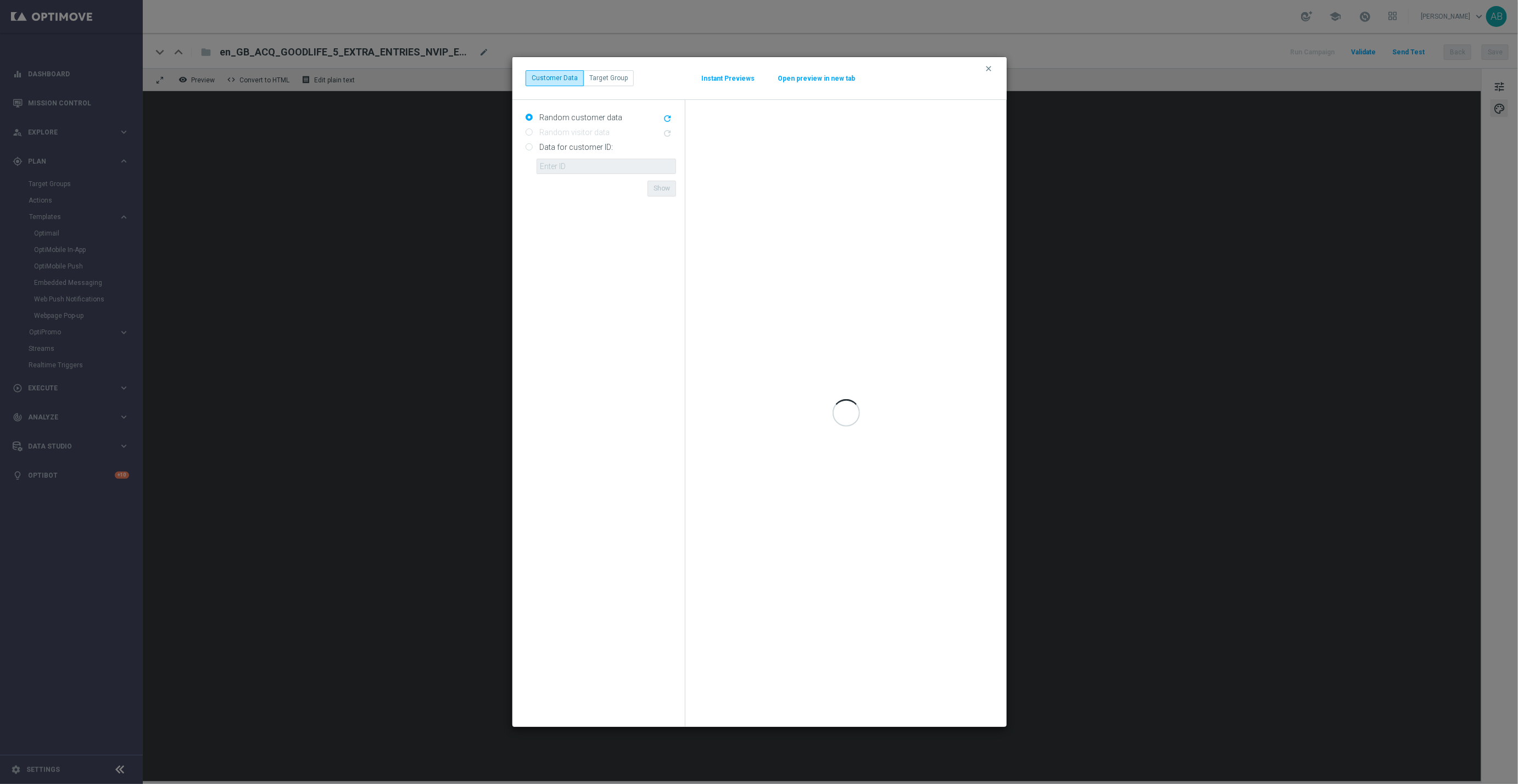
click at [821, 77] on button "Open preview in new tab" at bounding box center [816, 78] width 78 height 9
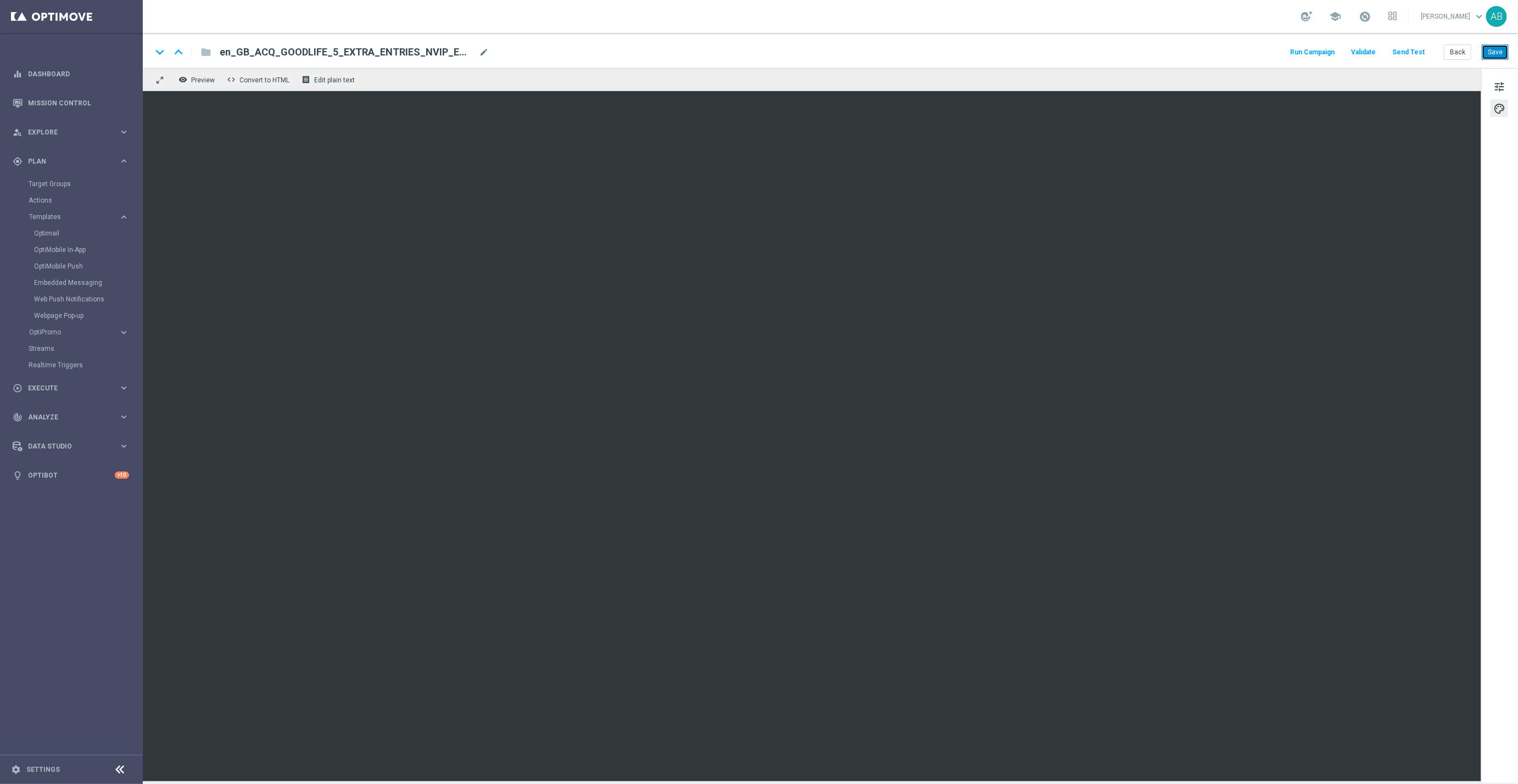
click at [1498, 55] on button "Save" at bounding box center [1496, 52] width 27 height 15
click at [206, 80] on span "Preview" at bounding box center [203, 81] width 24 height 8
click at [201, 73] on button "remove_red_eye Preview" at bounding box center [197, 80] width 44 height 14
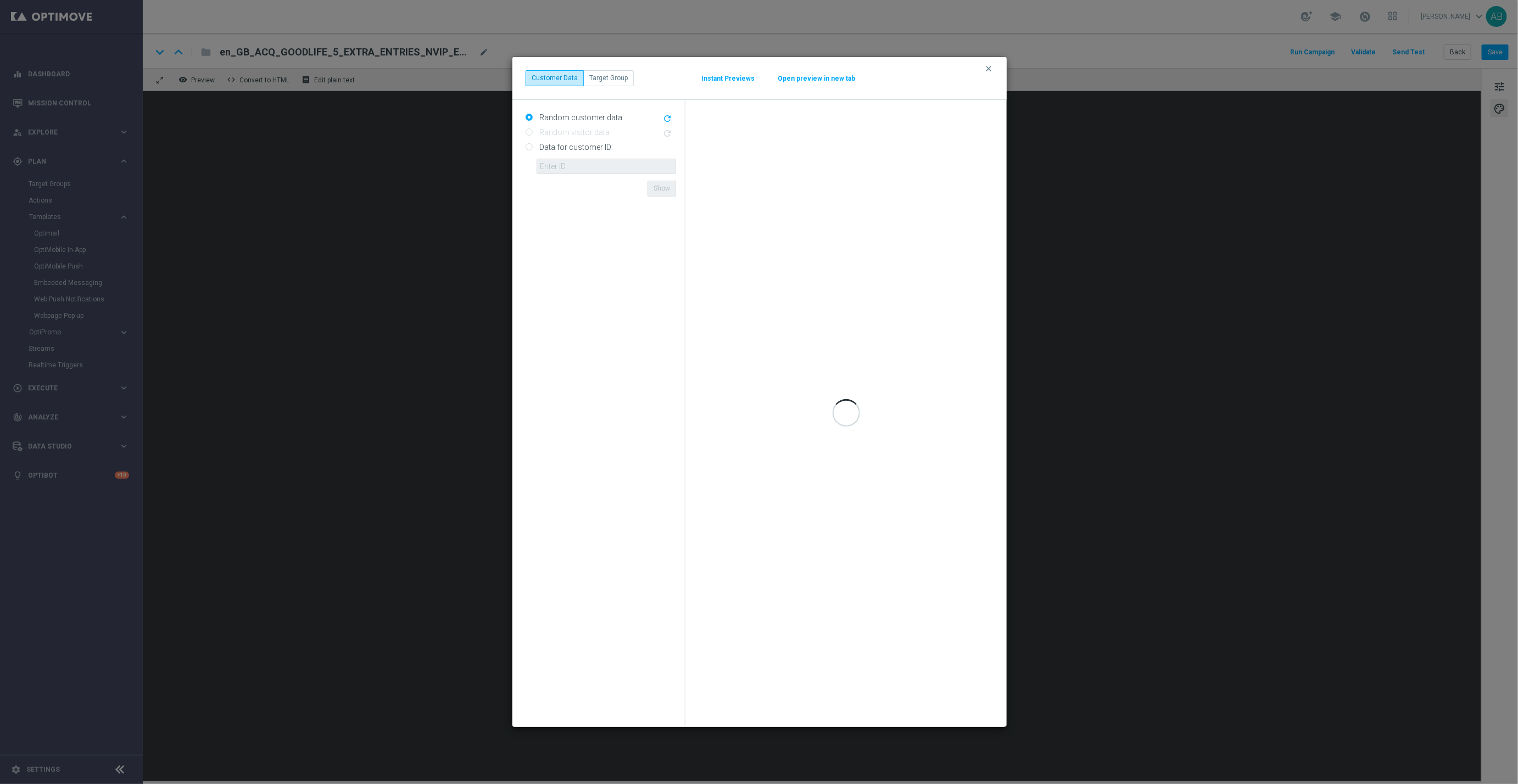
click at [817, 78] on button "Open preview in new tab" at bounding box center [816, 78] width 78 height 9
